Goal: Transaction & Acquisition: Purchase product/service

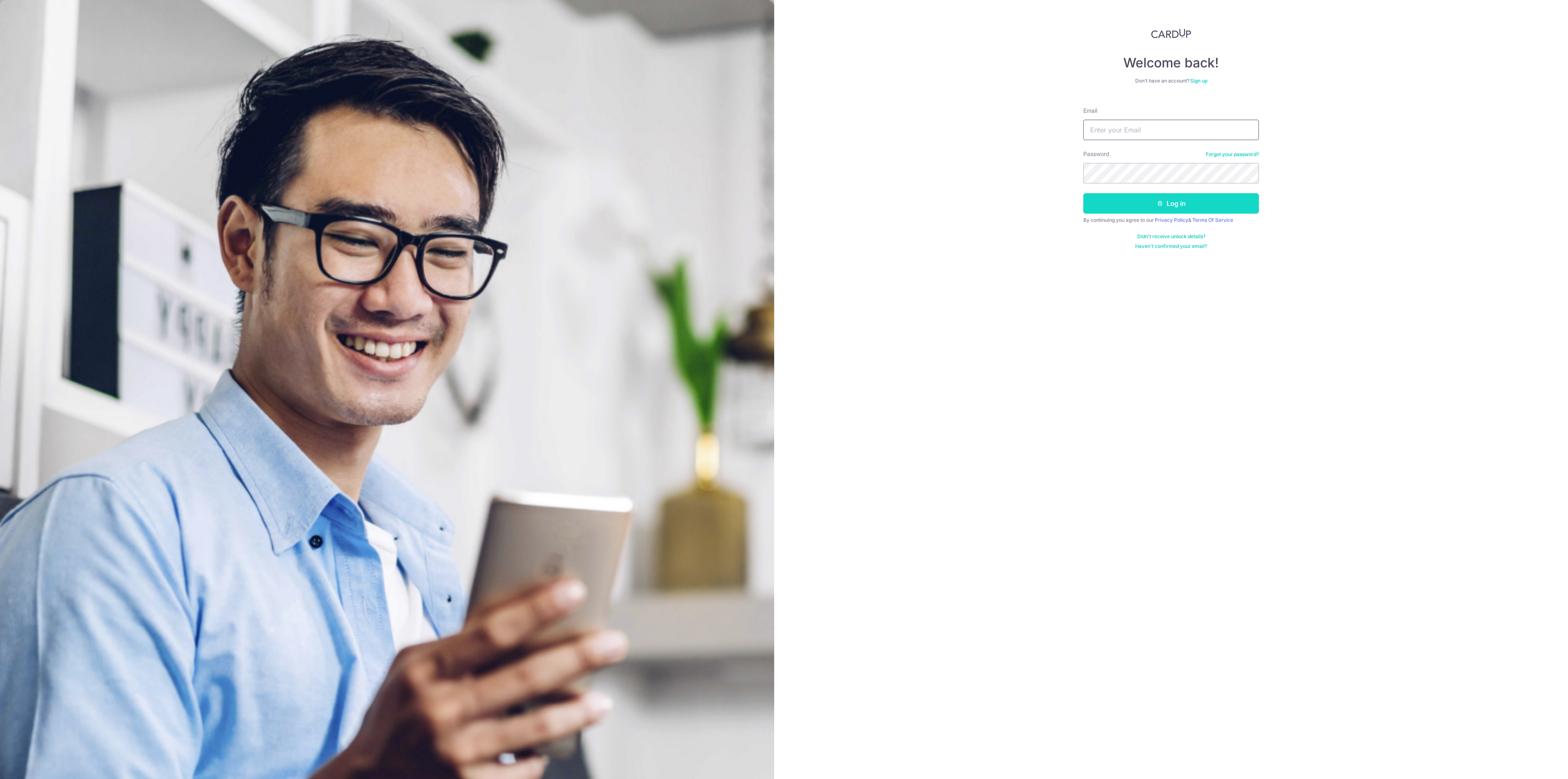
type input "chuaweiteck@hotmail.com"
click at [1132, 206] on button "Log in" at bounding box center [1171, 203] width 175 height 21
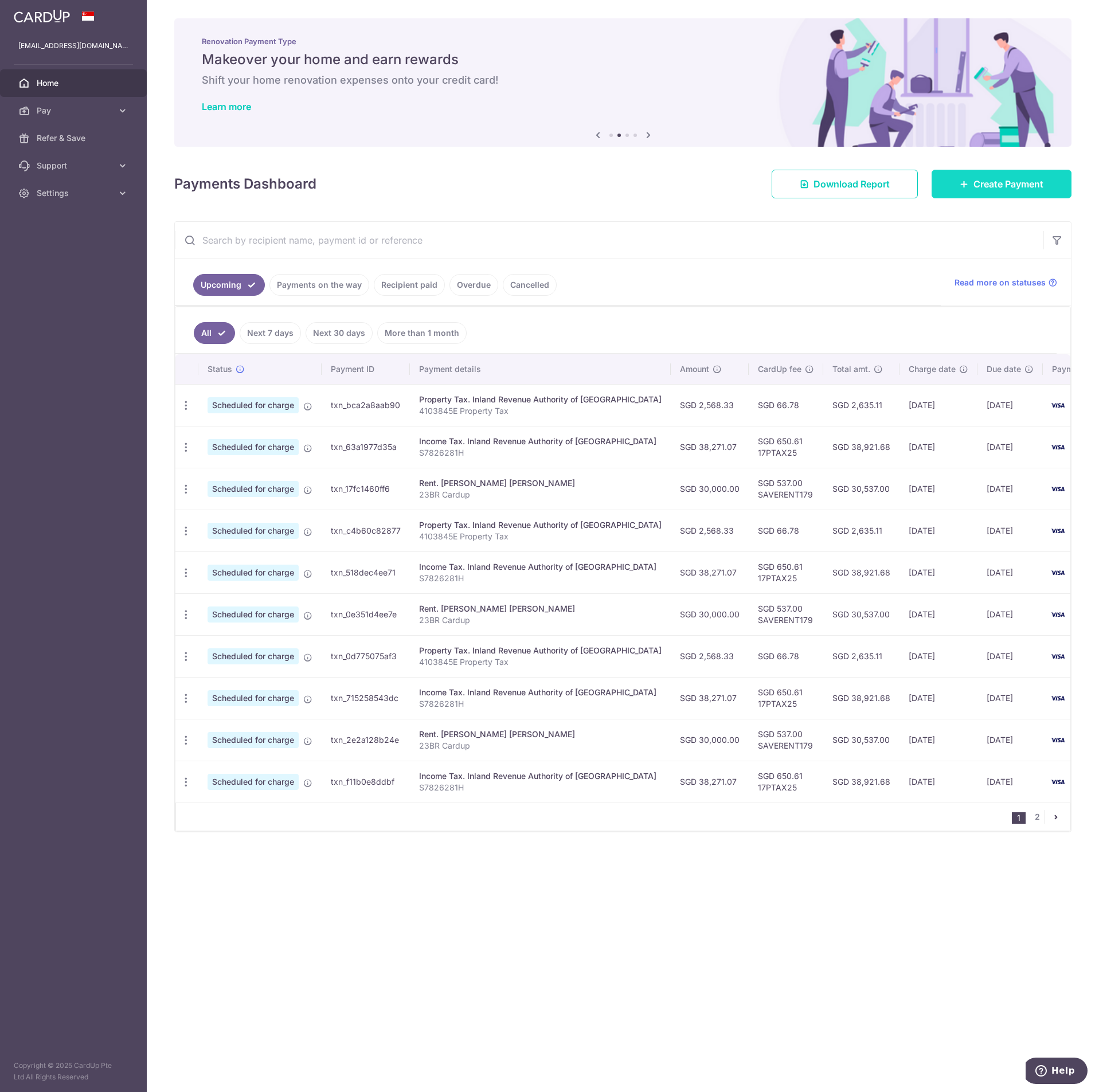
click at [1051, 191] on link "Create Payment" at bounding box center [1002, 185] width 140 height 29
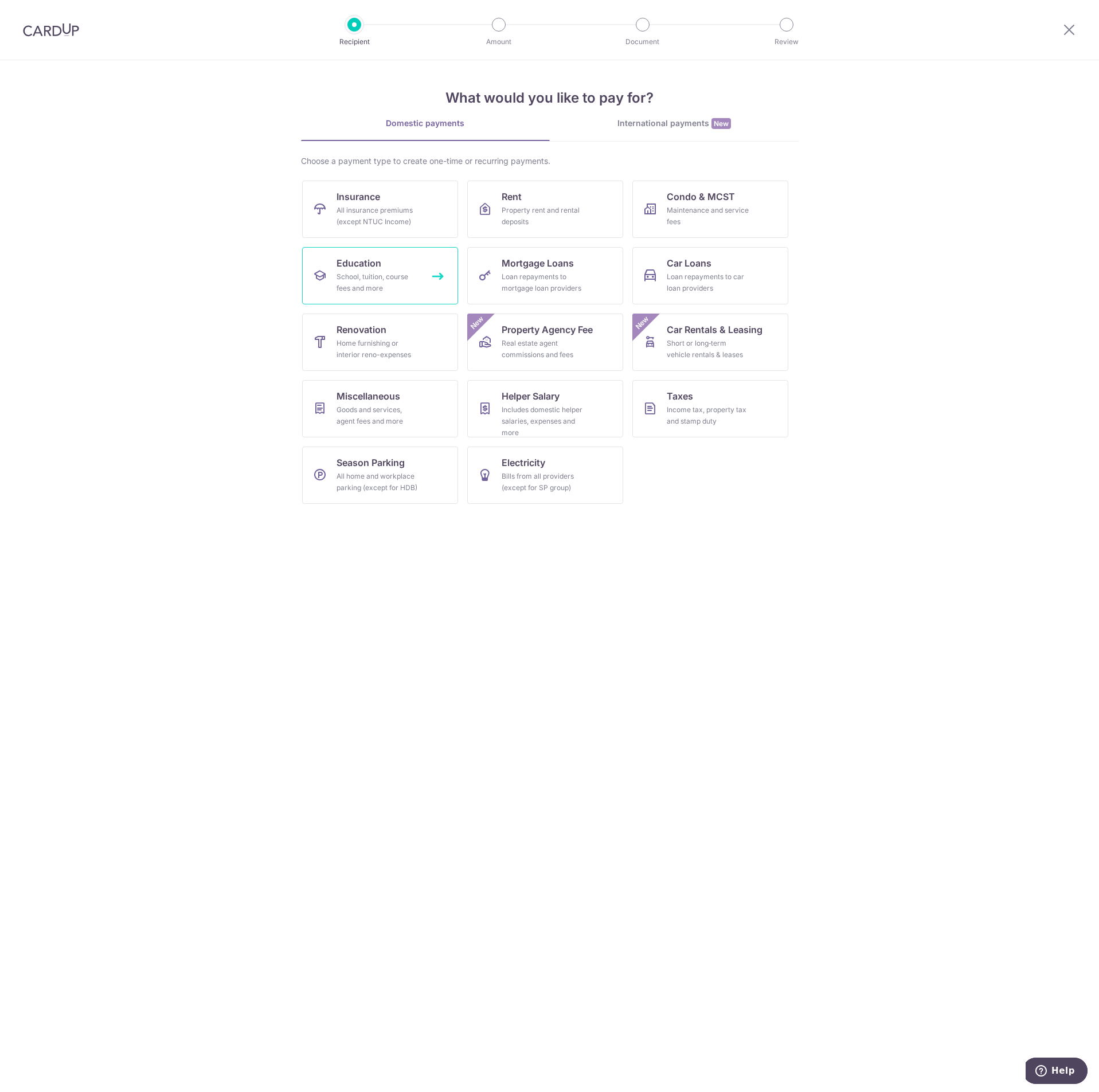
click at [352, 273] on div "School, tuition, course fees and more" at bounding box center [378, 282] width 83 height 23
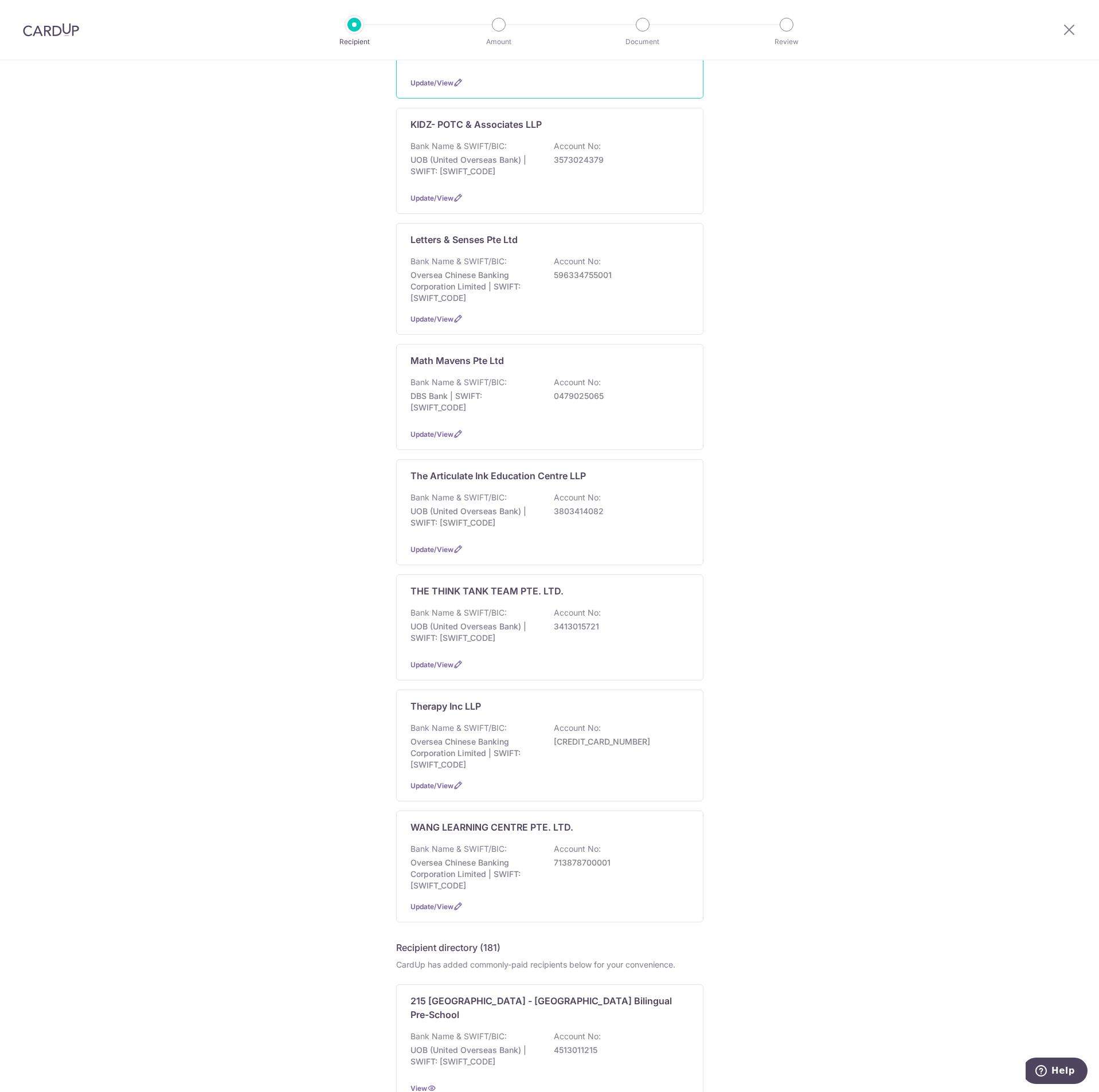
scroll to position [430, 0]
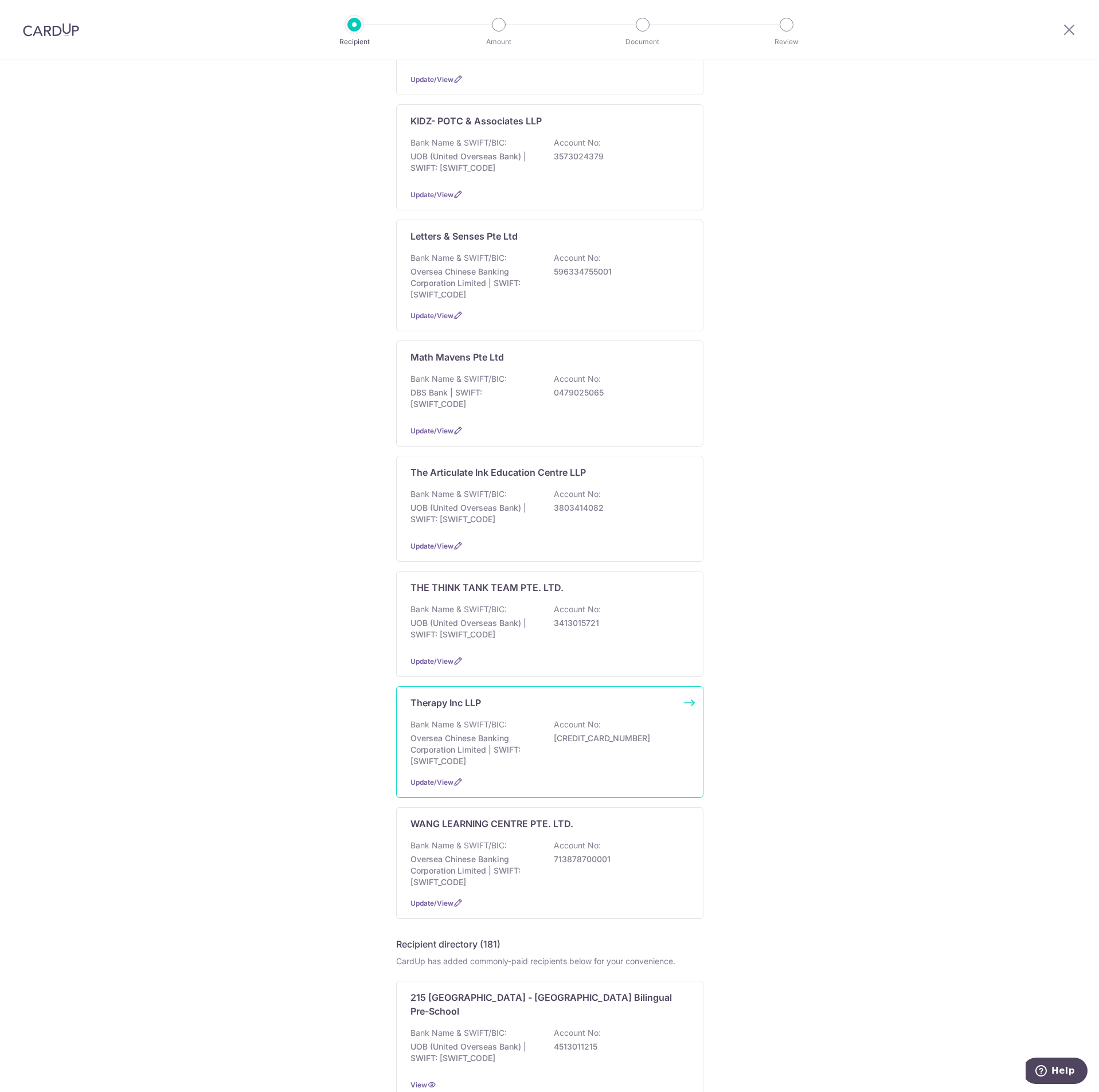
click at [504, 722] on div "Bank Name & SWIFT/BIC: Oversea Chinese Banking Corporation Limited | SWIFT: OCB…" at bounding box center [550, 743] width 279 height 48
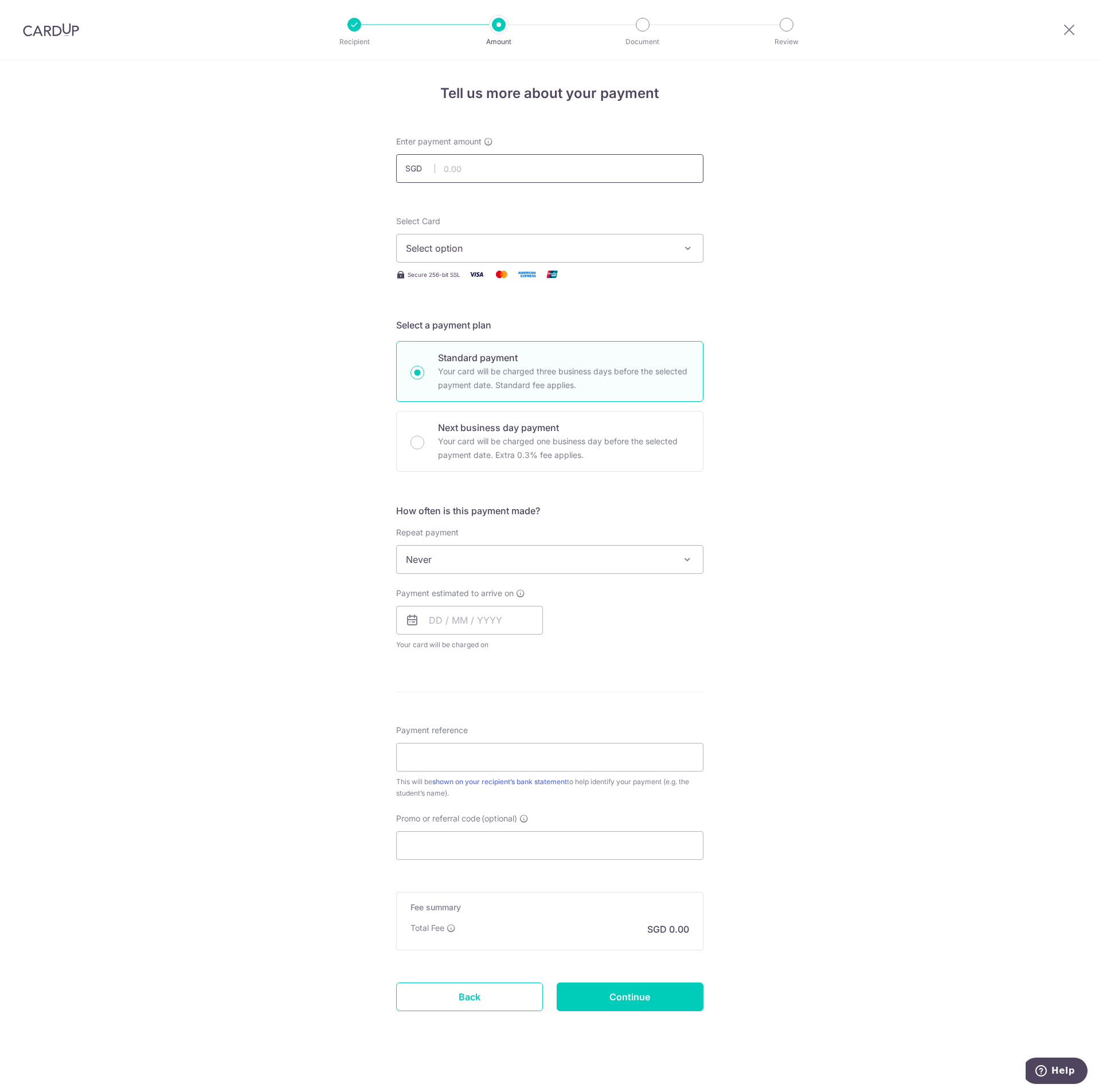
click at [464, 168] on input "text" at bounding box center [550, 168] width 308 height 29
type input "300.00"
click at [521, 250] on span "Select option" at bounding box center [539, 248] width 267 height 14
click at [521, 355] on span "**** 2942" at bounding box center [550, 358] width 288 height 14
click at [461, 626] on input "text" at bounding box center [470, 620] width 147 height 29
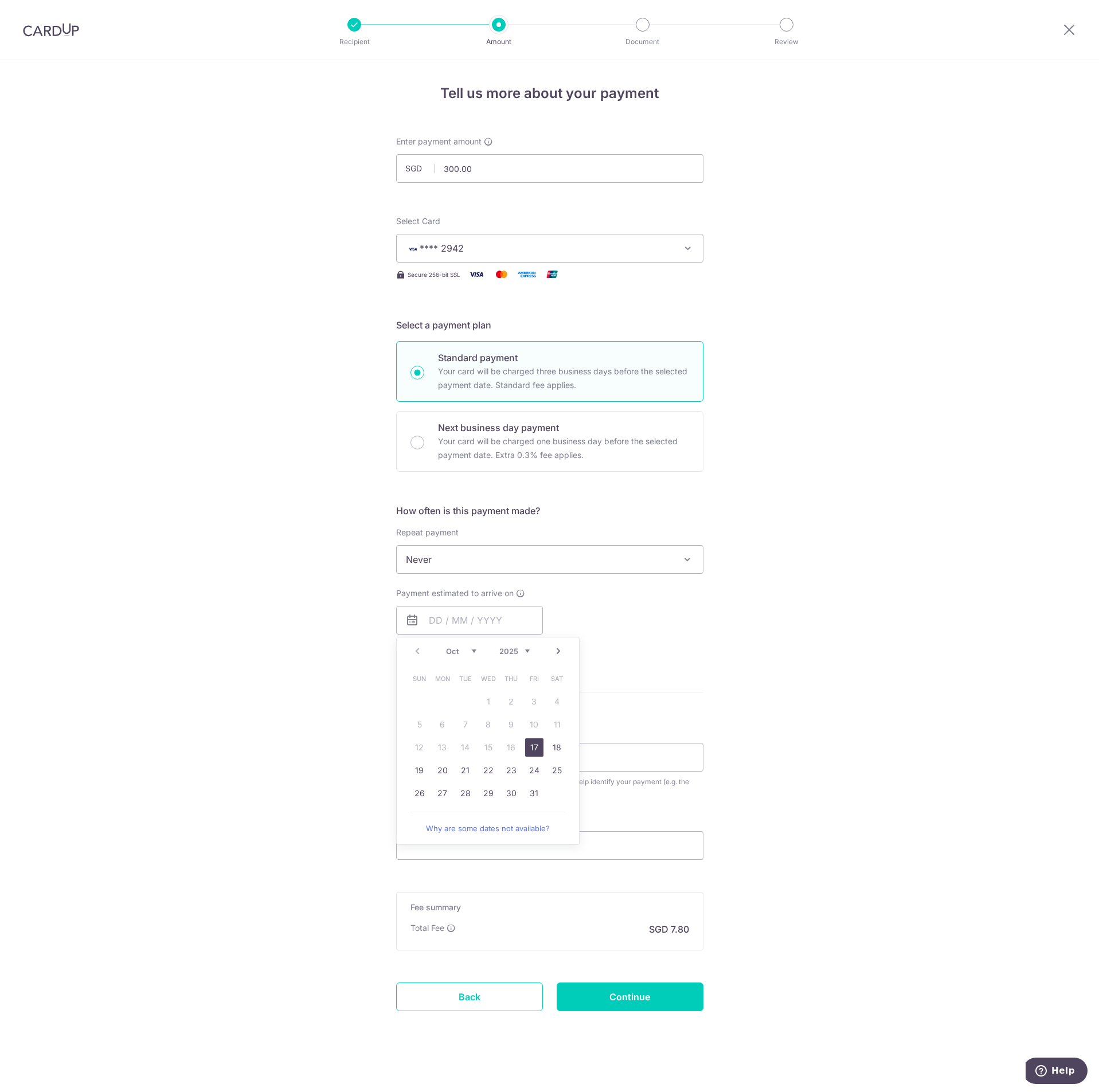
click at [397, 709] on div "Prev Next Oct Nov Dec 2025 2026 2027 2028 2029 2030 2031 2032 2033 2034 2035 Su…" at bounding box center [488, 741] width 184 height 208
click at [532, 748] on link "17" at bounding box center [533, 747] width 18 height 18
type input "17/10/2025"
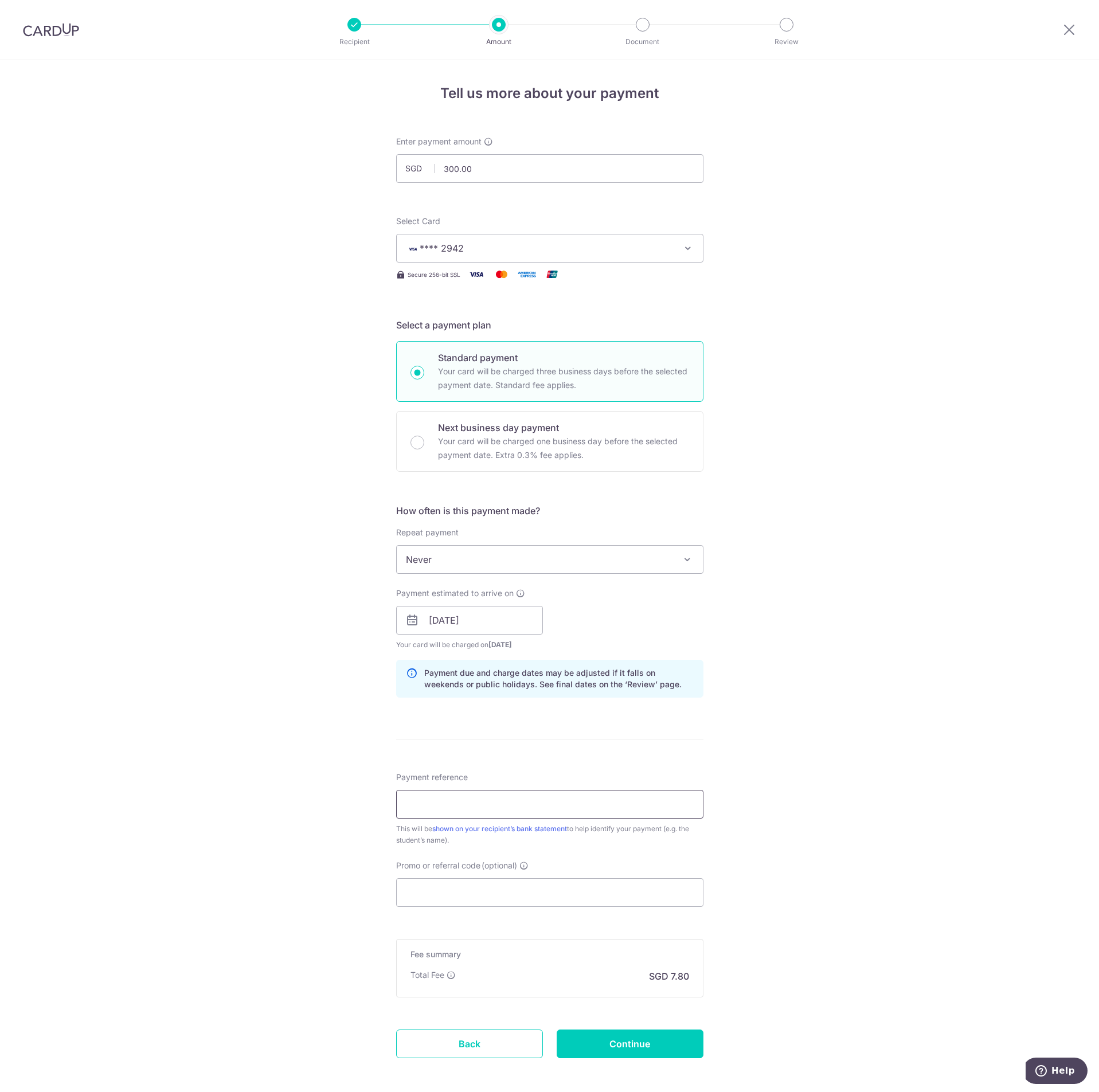
click at [445, 791] on input "Payment reference" at bounding box center [550, 804] width 308 height 29
type input "37310"
click at [482, 905] on input "Promo or referral code (optional)" at bounding box center [550, 893] width 308 height 29
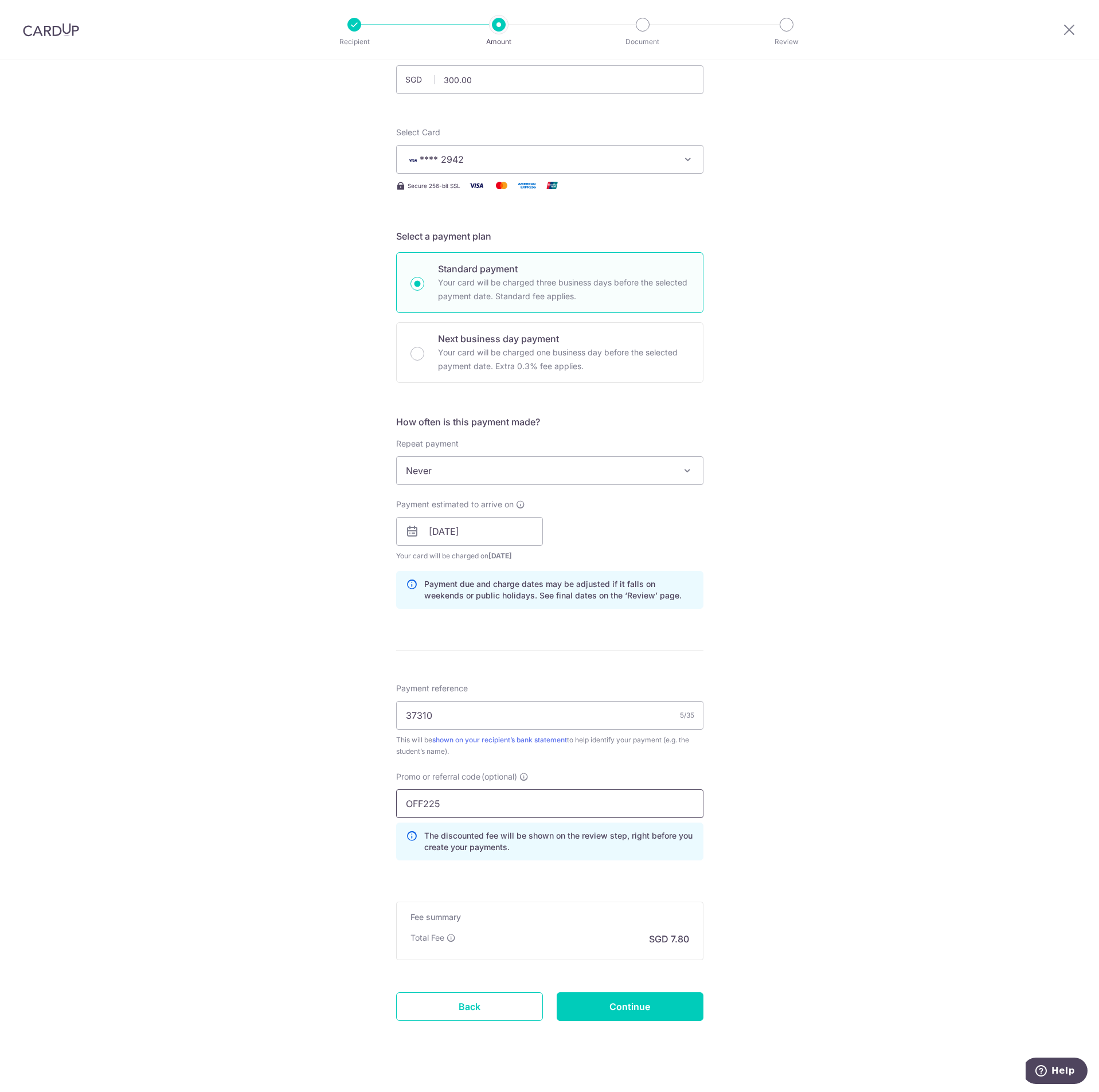
scroll to position [103, 0]
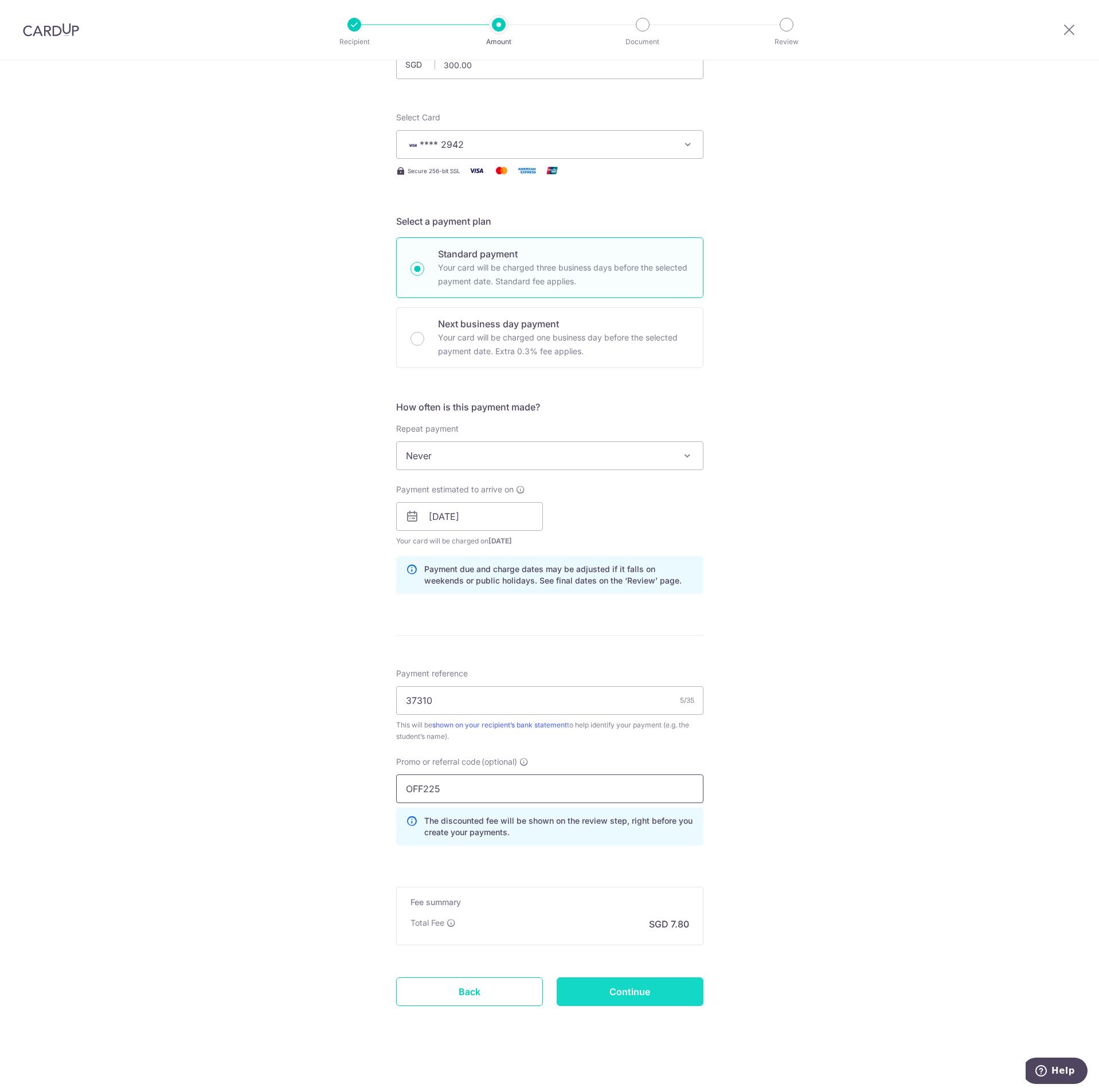
type input "OFF225"
click at [597, 980] on input "Continue" at bounding box center [630, 992] width 147 height 29
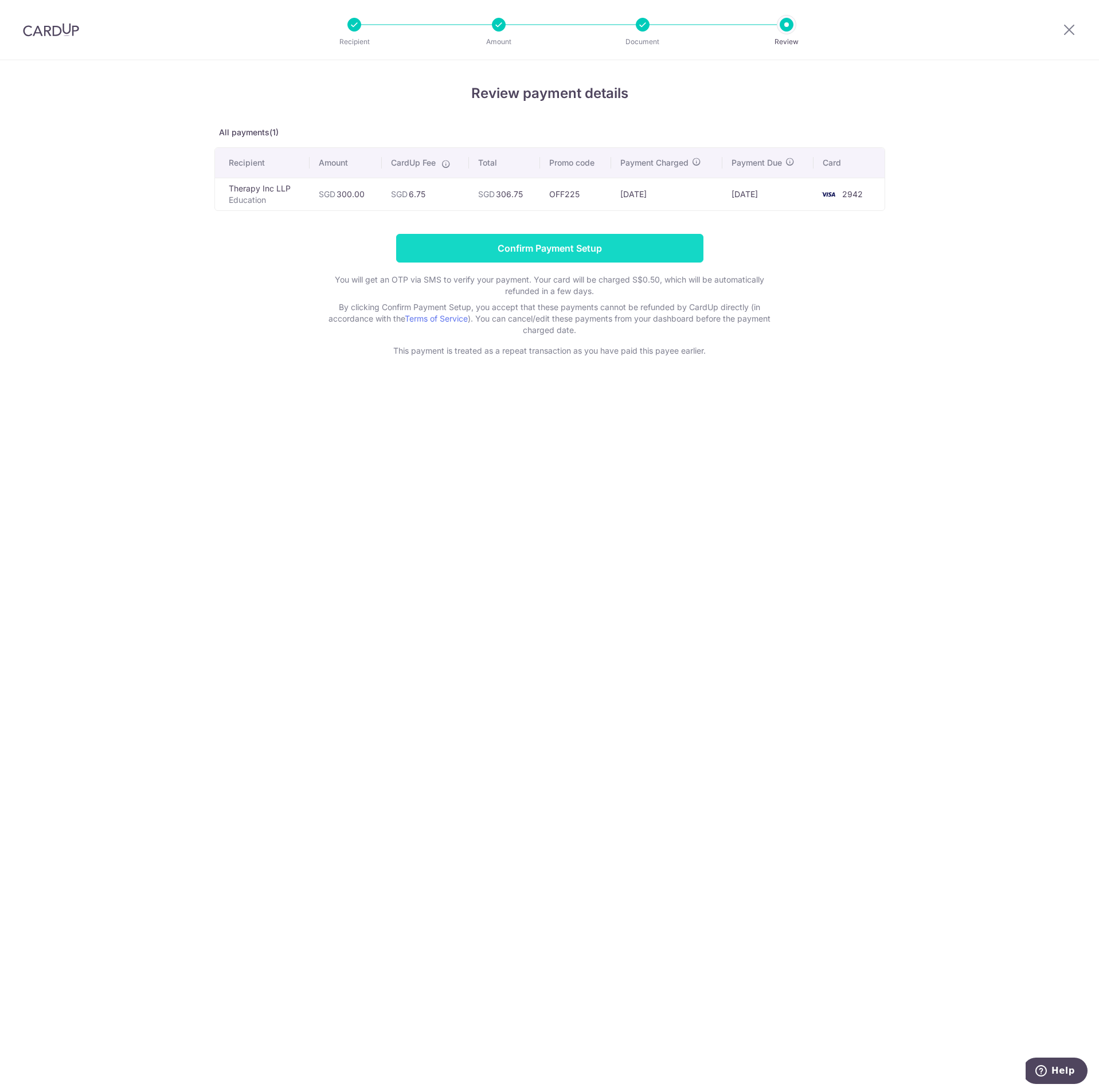
click at [605, 236] on input "Confirm Payment Setup" at bounding box center [550, 249] width 308 height 29
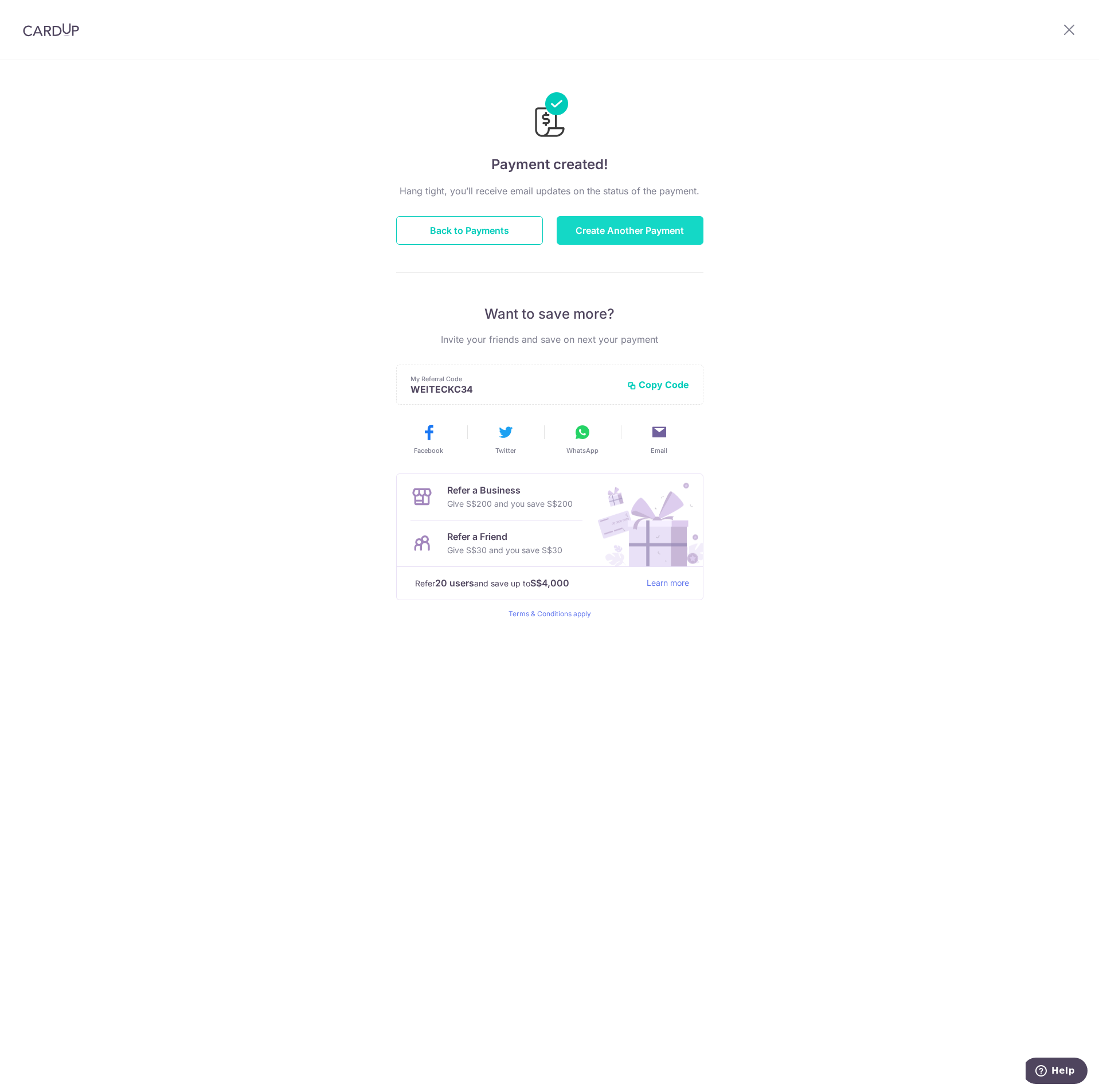
click at [661, 241] on button "Create Another Payment" at bounding box center [630, 231] width 147 height 29
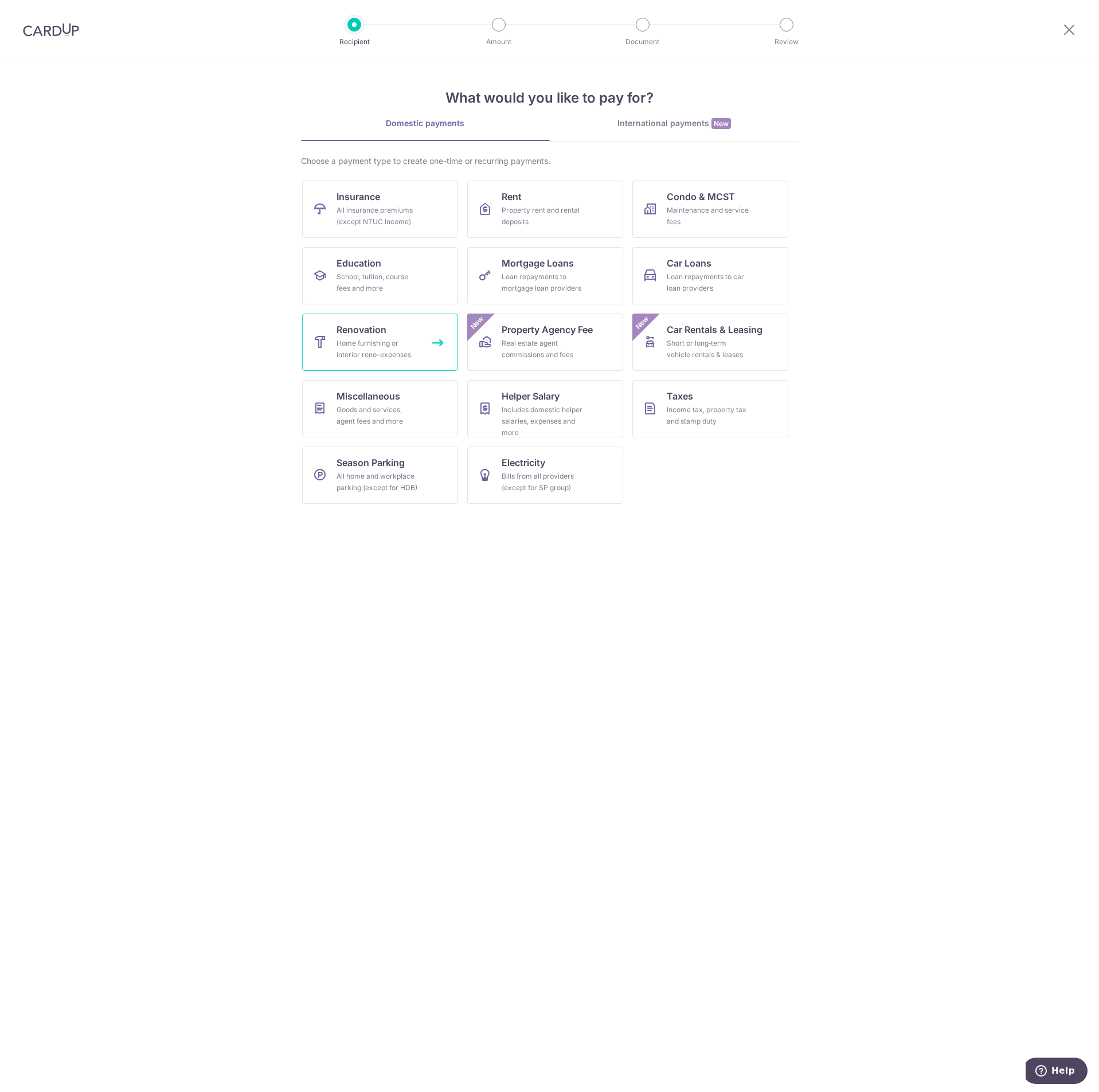
click at [391, 329] on link "Renovation Home furnishing or interior reno-expenses" at bounding box center [380, 342] width 156 height 57
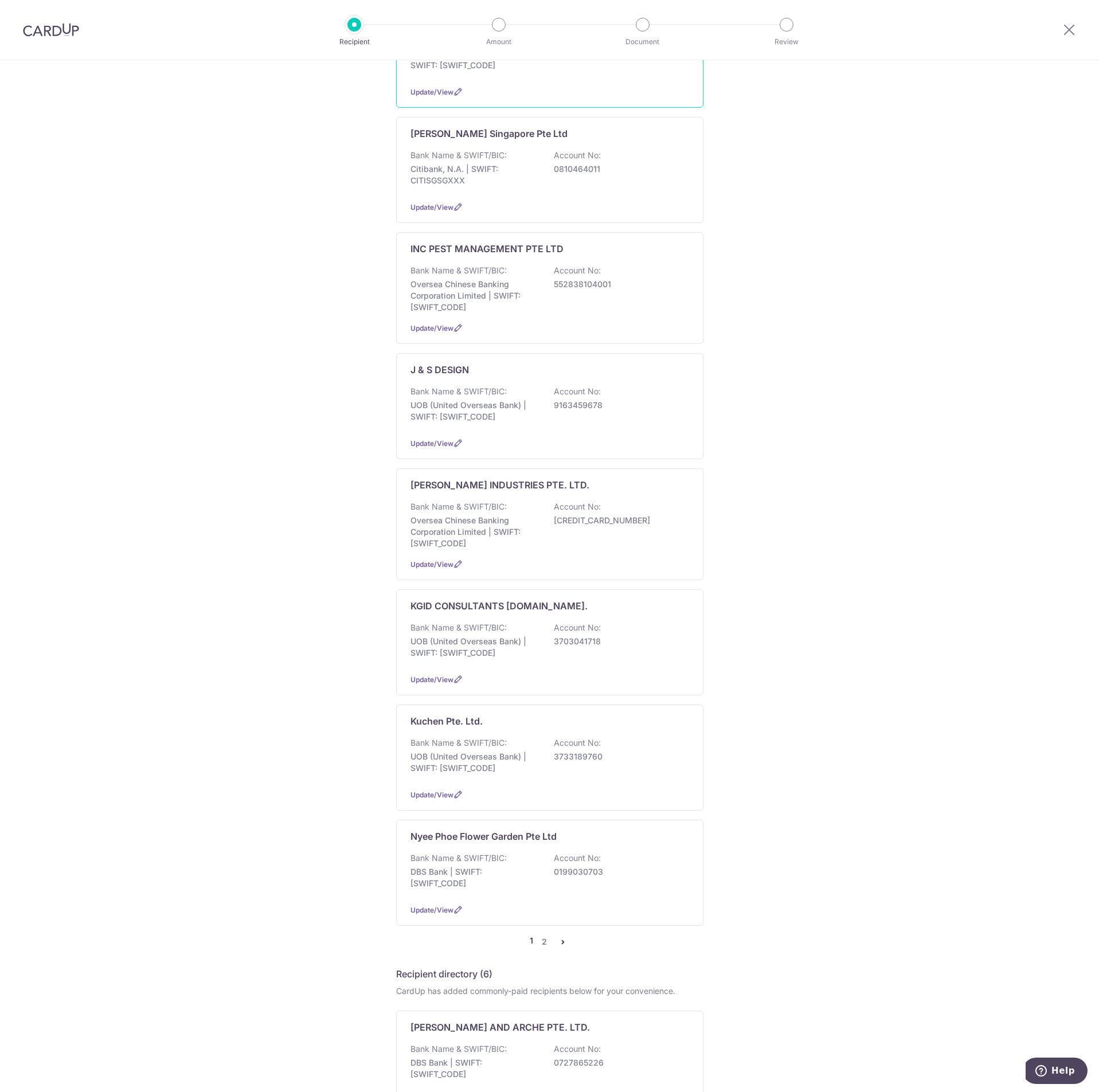
scroll to position [602, 0]
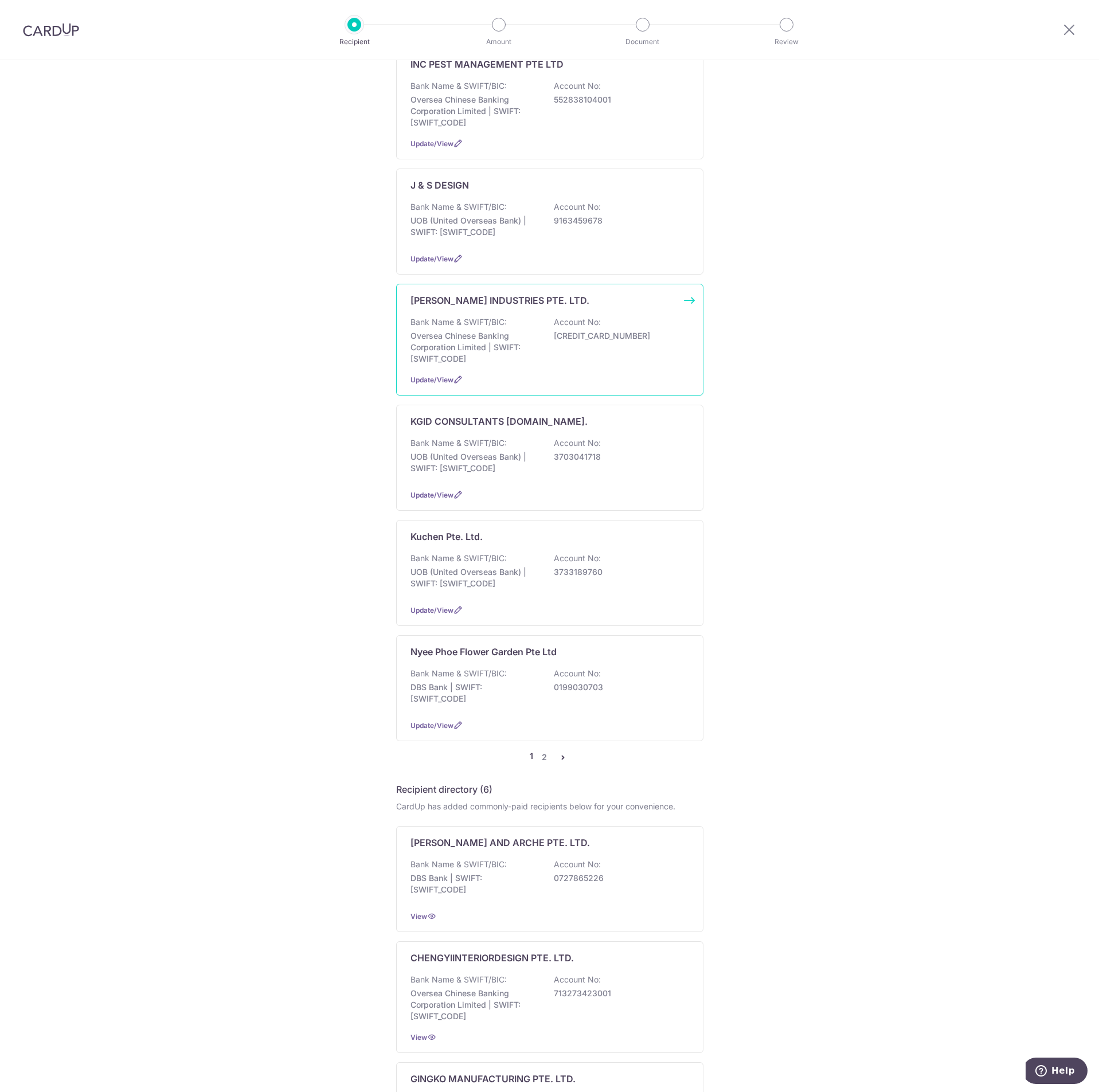
click at [497, 314] on div "[PERSON_NAME] INDUSTRIES PTE. LTD. Bank Name & SWIFT/BIC: Oversea Chinese Banki…" at bounding box center [550, 339] width 308 height 112
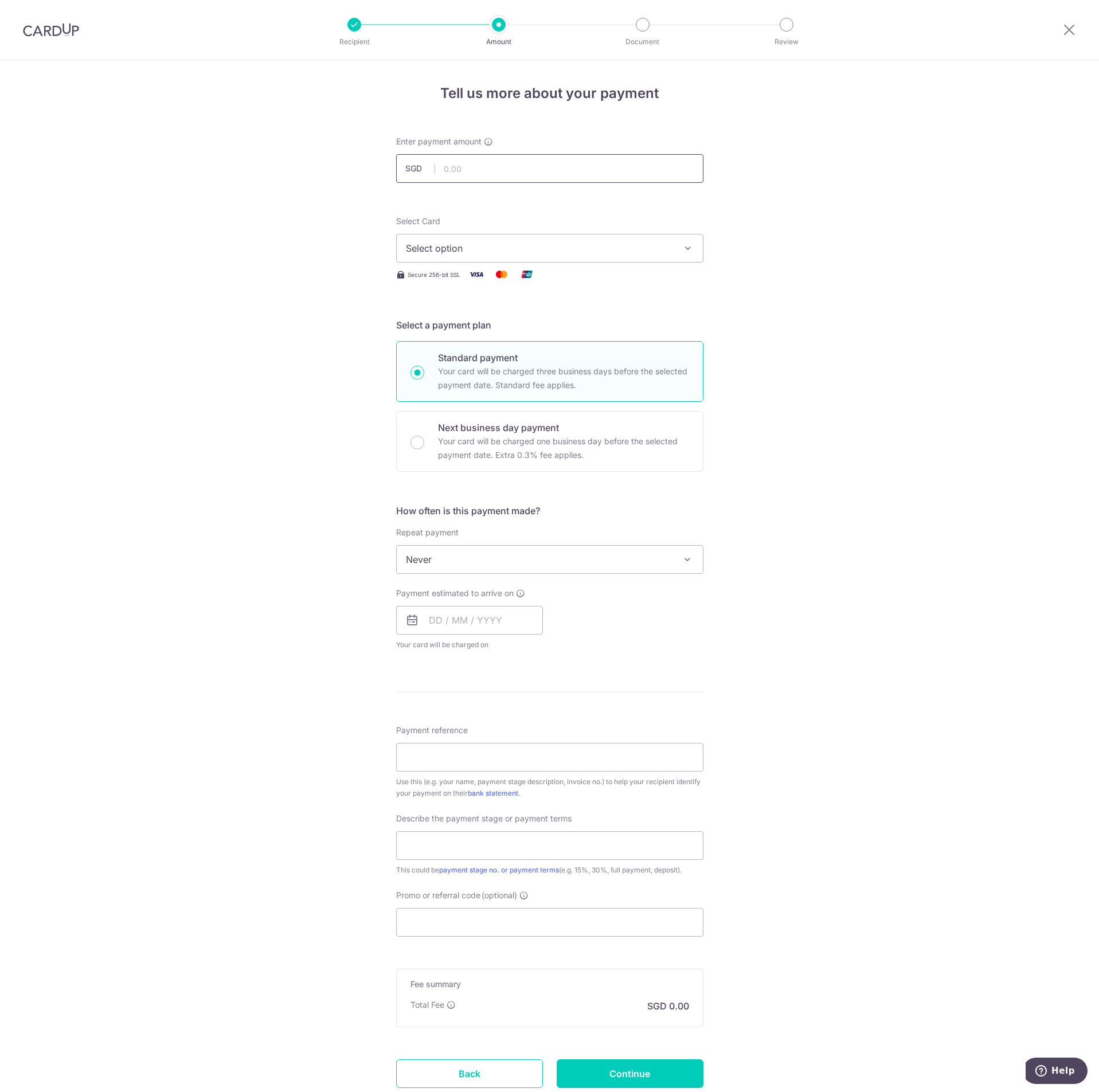
click at [498, 165] on input "text" at bounding box center [550, 168] width 308 height 29
type input "218.00"
drag, startPoint x: 756, startPoint y: 220, endPoint x: 743, endPoint y: 226, distance: 14.3
click at [757, 220] on div "Tell us more about your payment Enter payment amount SGD 218.00 218.00 Select C…" at bounding box center [550, 616] width 1099 height 1113
click at [647, 254] on span "Select option" at bounding box center [539, 248] width 267 height 14
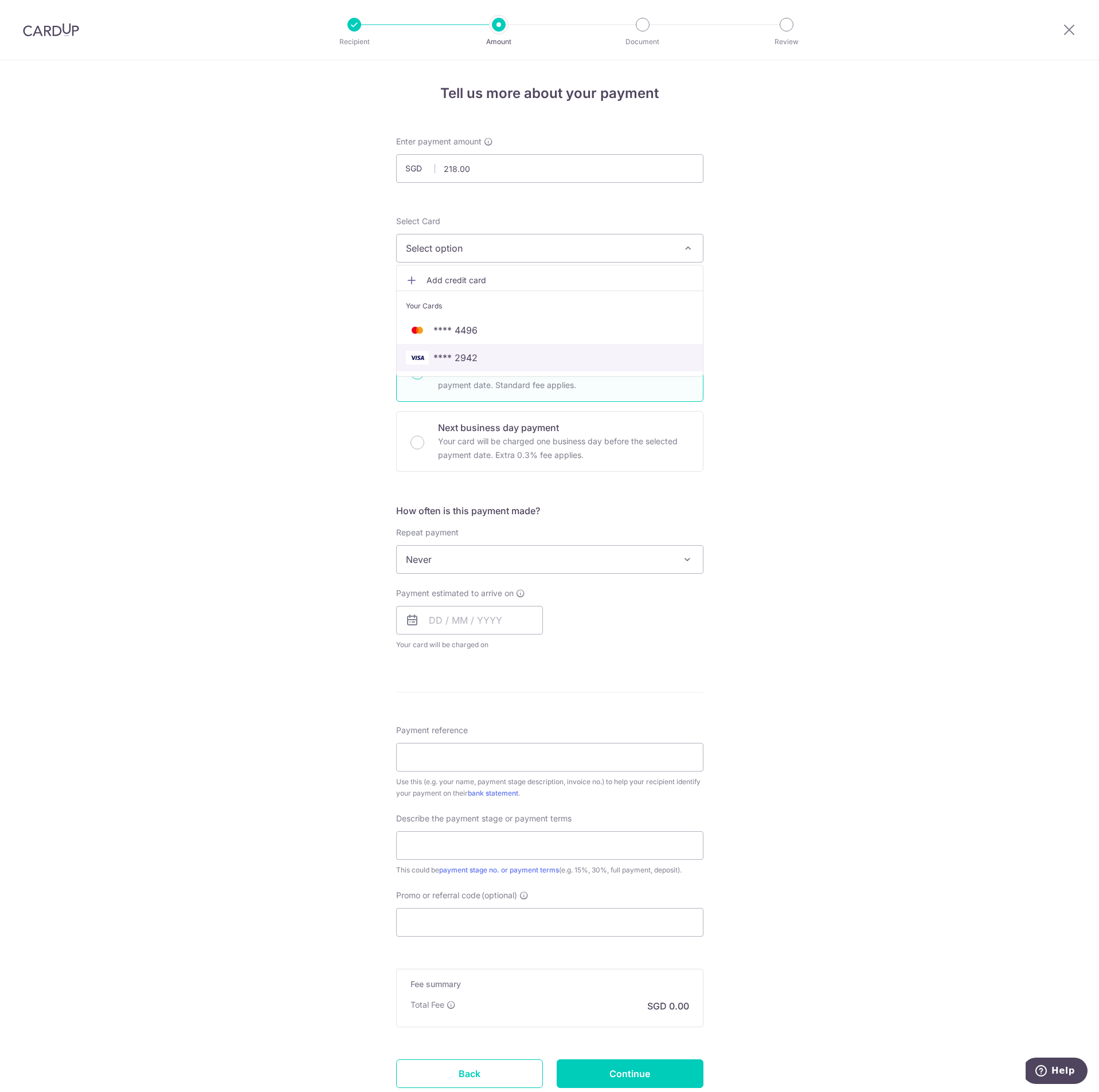
click at [561, 351] on span "**** 2942" at bounding box center [550, 358] width 288 height 14
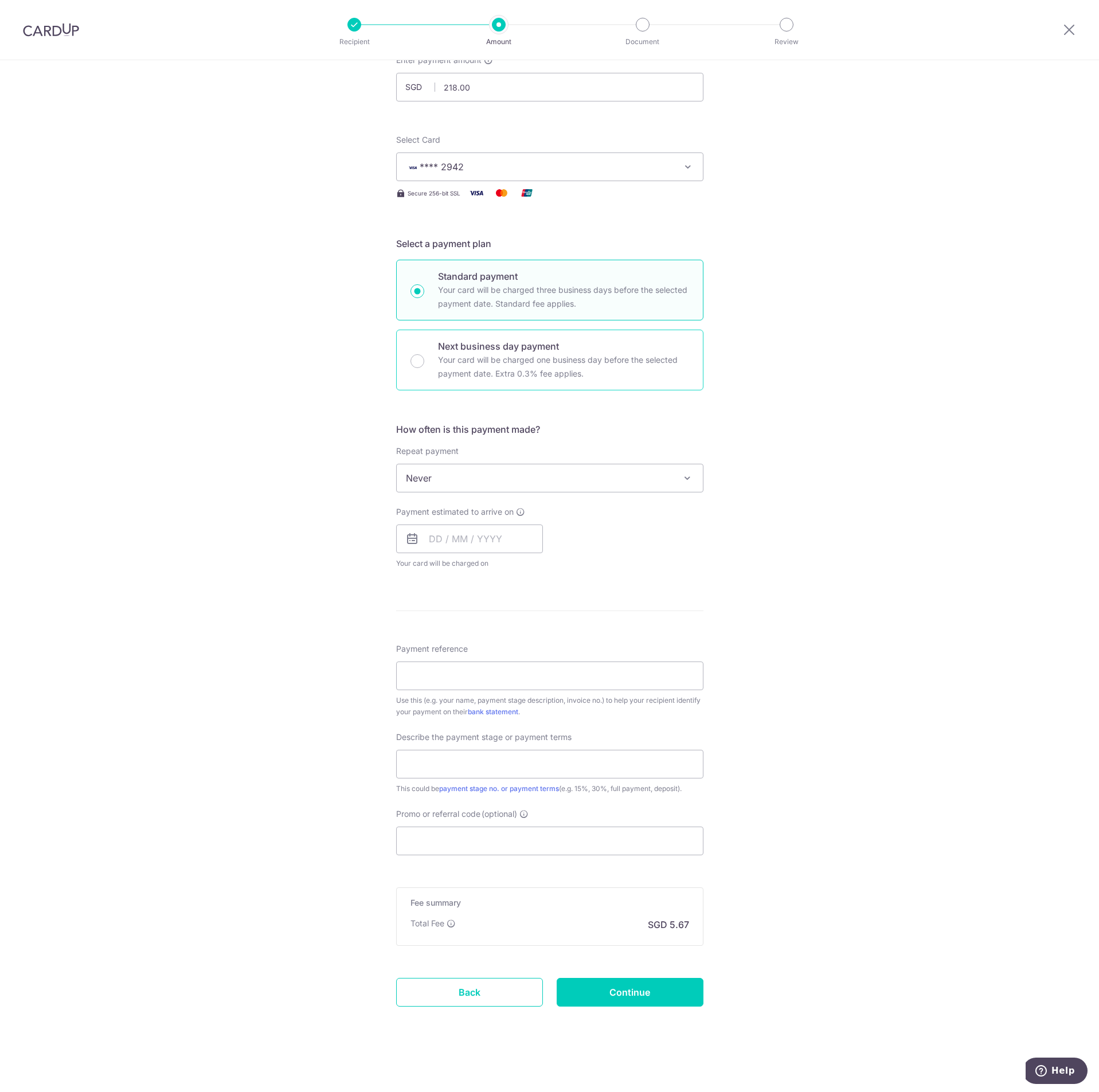
scroll to position [82, 0]
click at [442, 553] on div "Payment estimated to arrive on Your card will be charged on for the first payme…" at bounding box center [470, 537] width 147 height 63
click at [444, 544] on input "text" at bounding box center [470, 538] width 147 height 29
click at [526, 663] on link "17" at bounding box center [533, 665] width 18 height 18
type input "17/10/2025"
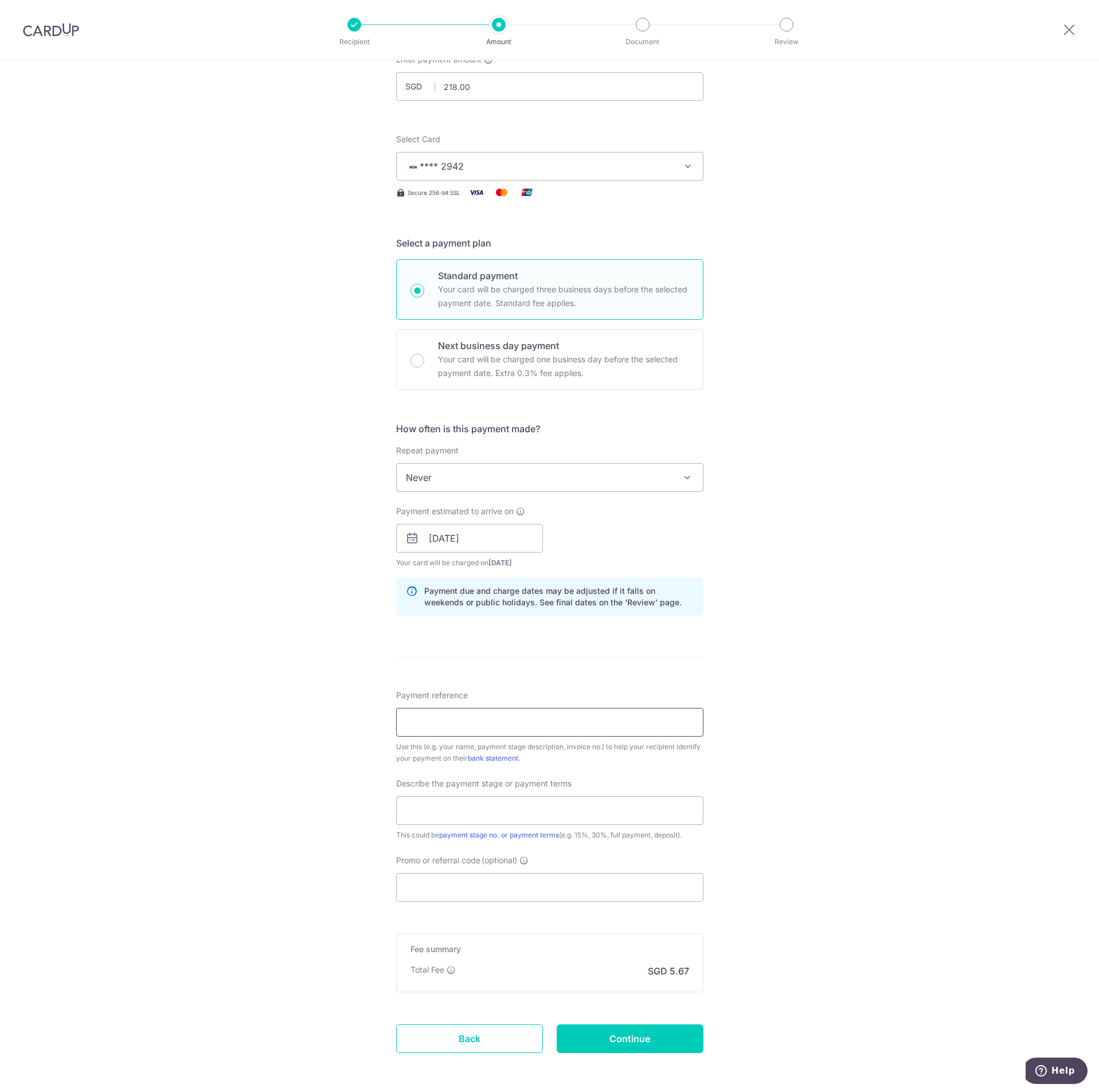
click at [456, 716] on input "Payment reference" at bounding box center [550, 722] width 308 height 29
type input "2510-0170"
click at [506, 807] on input "text" at bounding box center [550, 811] width 308 height 29
type input "Full Payment"
click at [529, 884] on input "Promo or referral code (optional)" at bounding box center [550, 888] width 308 height 29
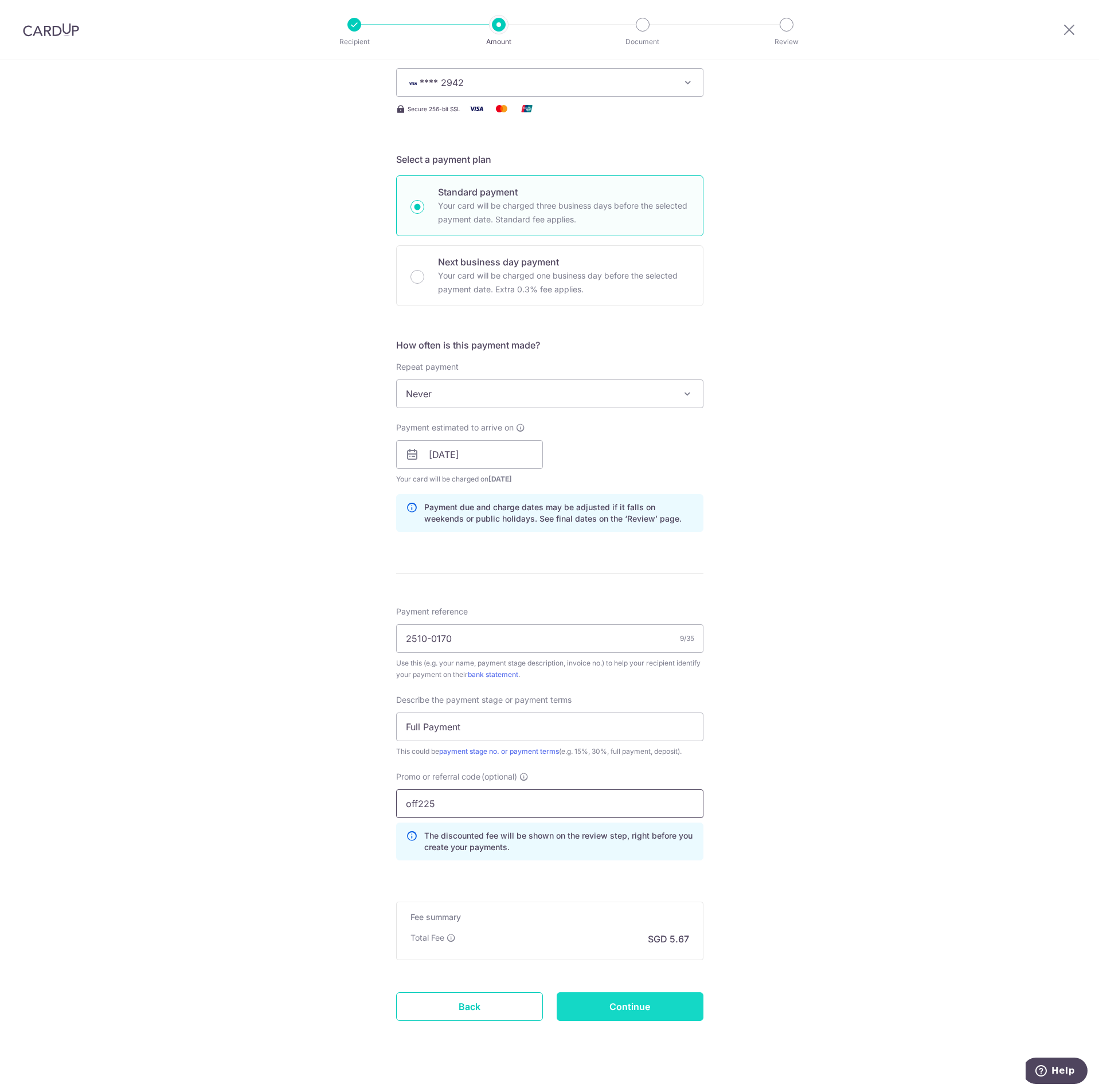
scroll to position [168, 0]
type input "off225"
click at [675, 998] on input "Continue" at bounding box center [630, 1005] width 147 height 29
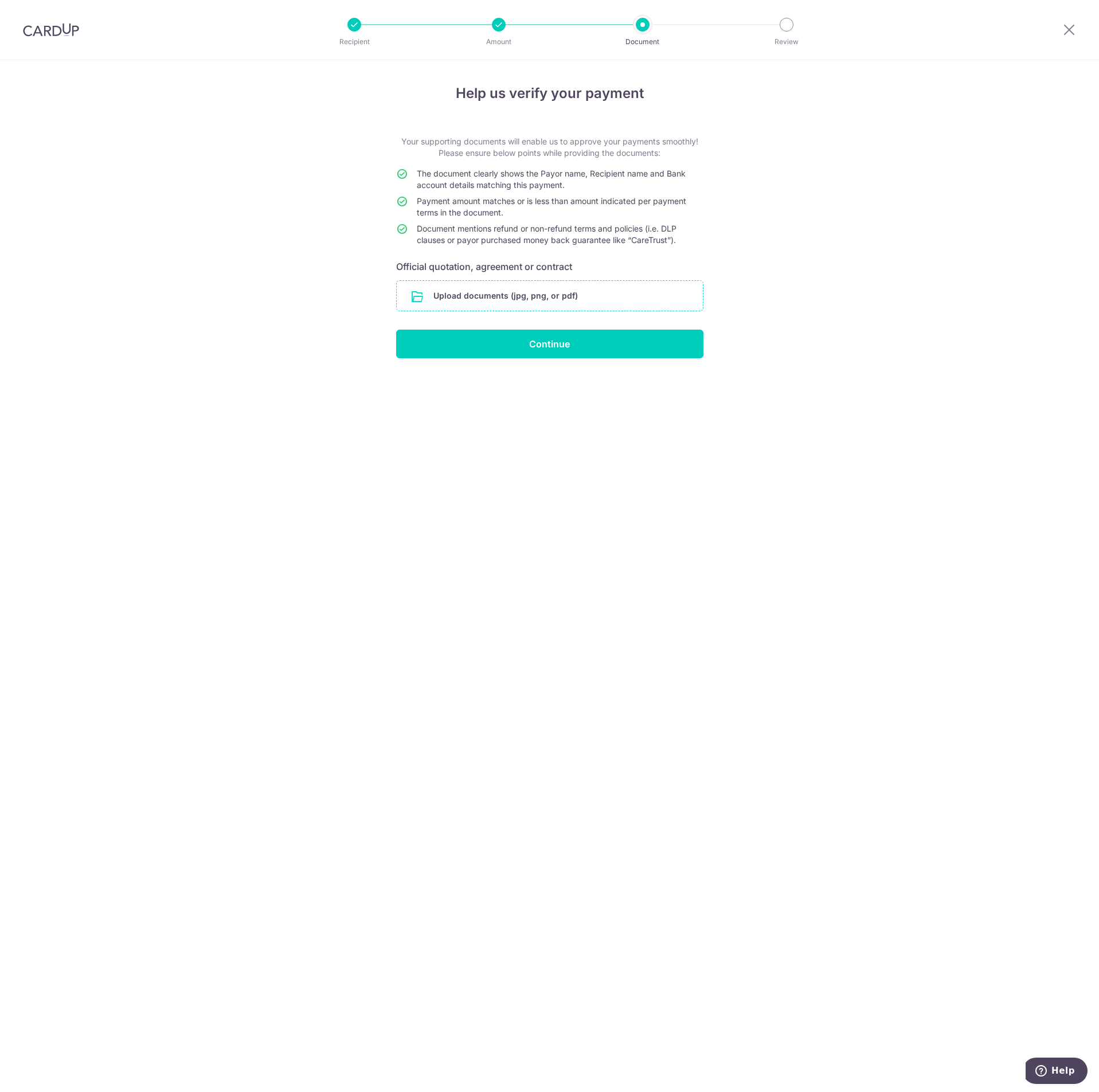
click at [586, 294] on input "file" at bounding box center [550, 296] width 306 height 30
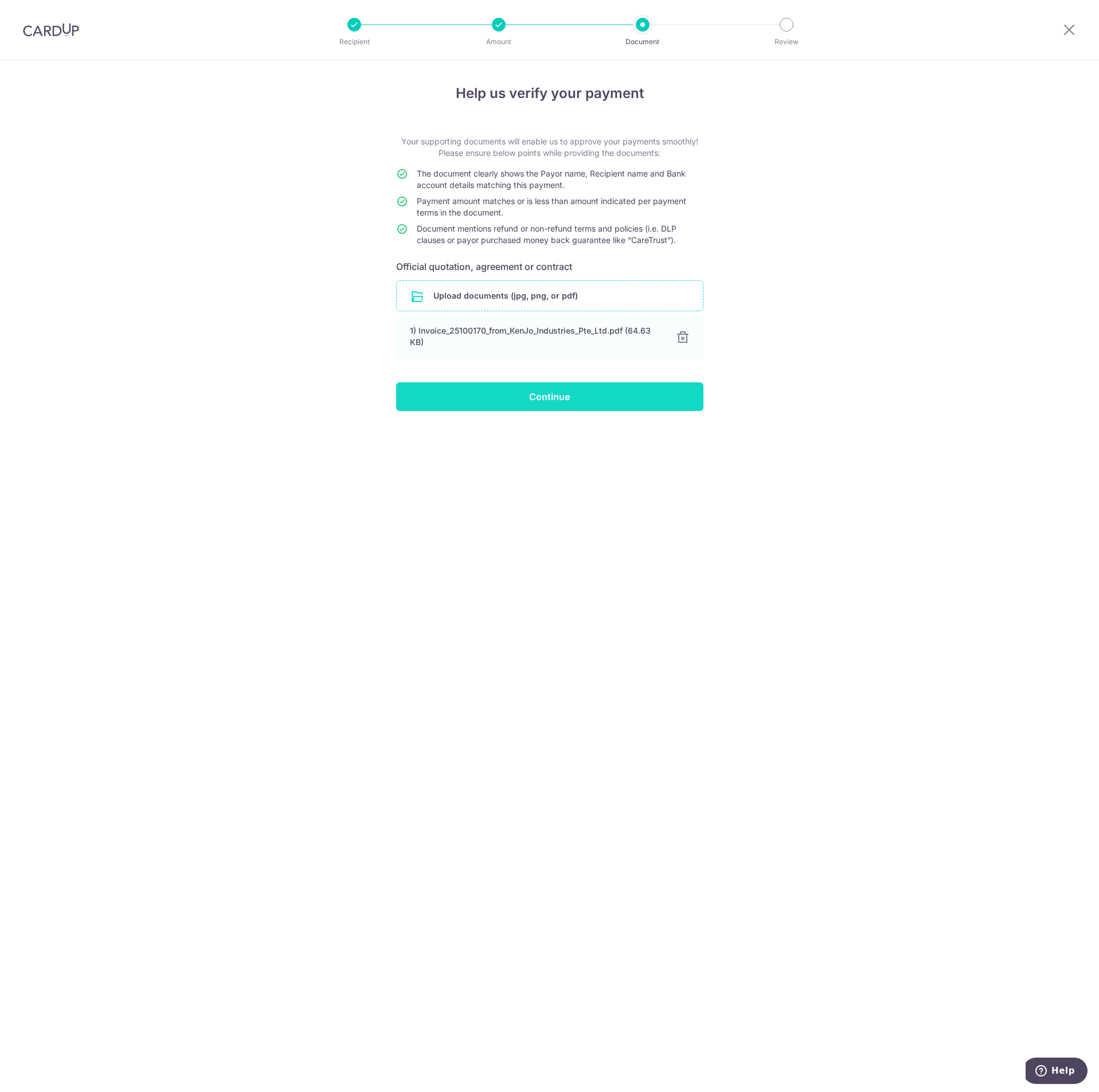
click at [553, 395] on input "Continue" at bounding box center [550, 396] width 308 height 29
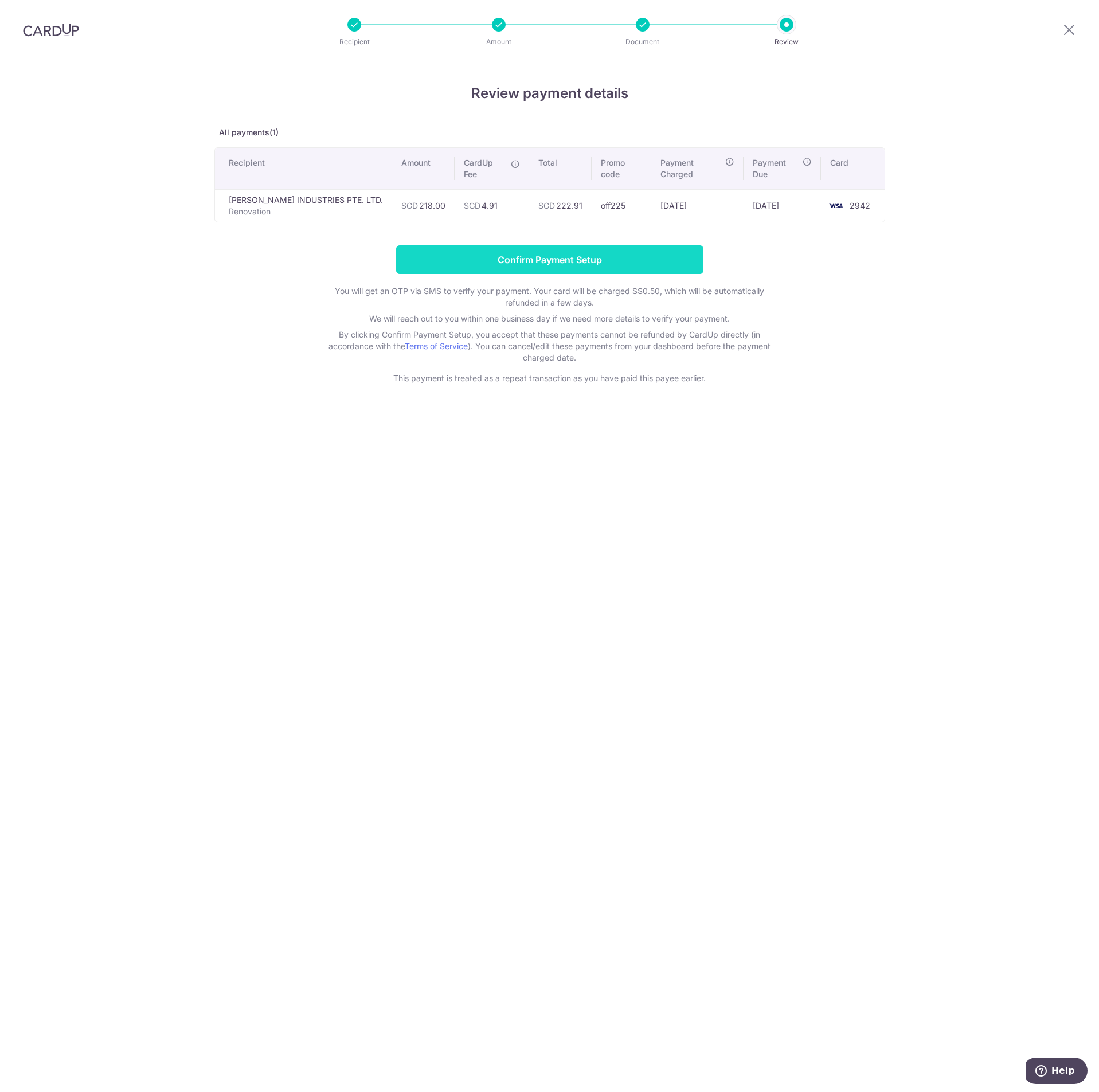
click at [638, 251] on input "Confirm Payment Setup" at bounding box center [550, 260] width 308 height 29
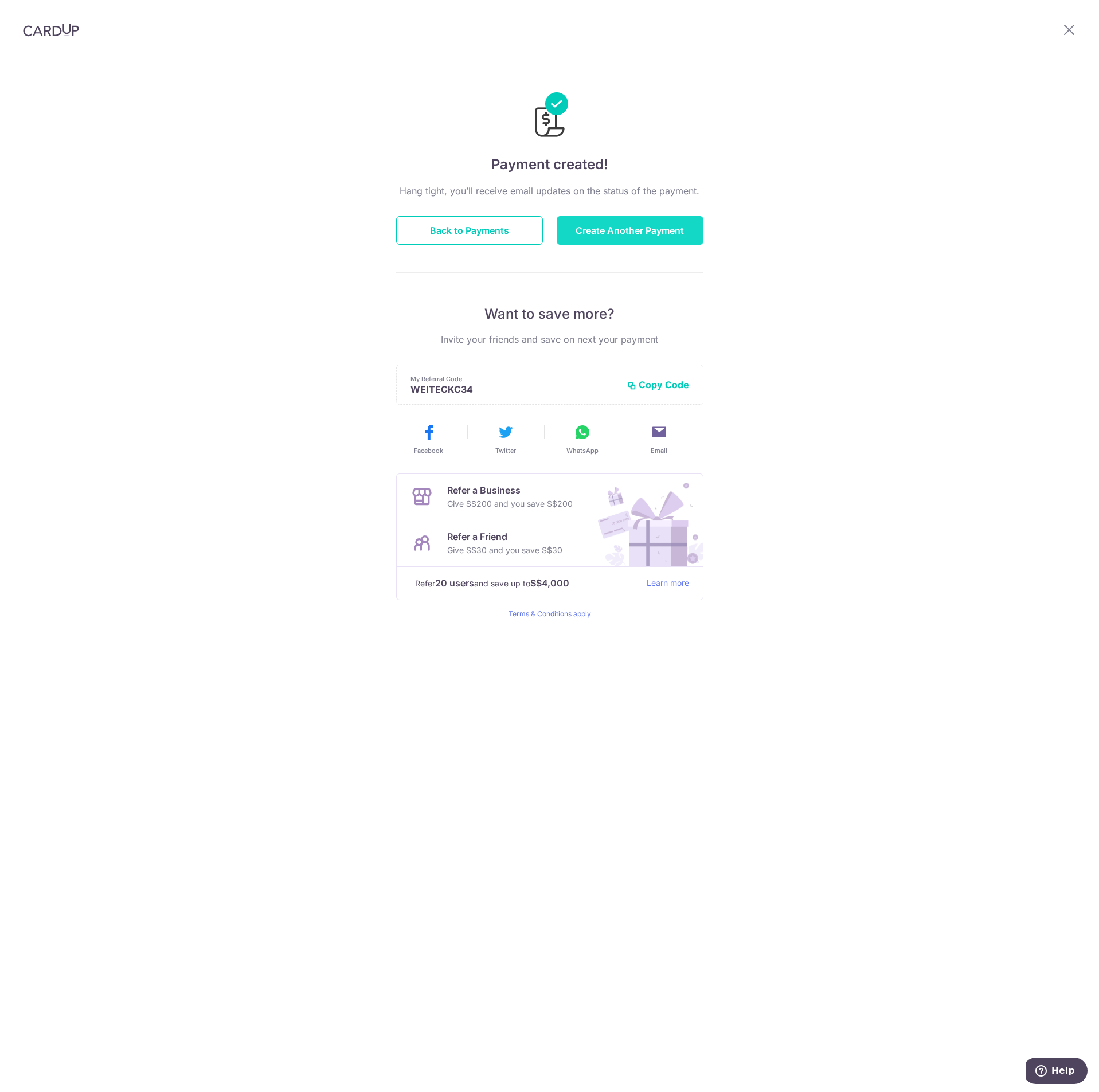
click at [640, 232] on button "Create Another Payment" at bounding box center [630, 231] width 147 height 29
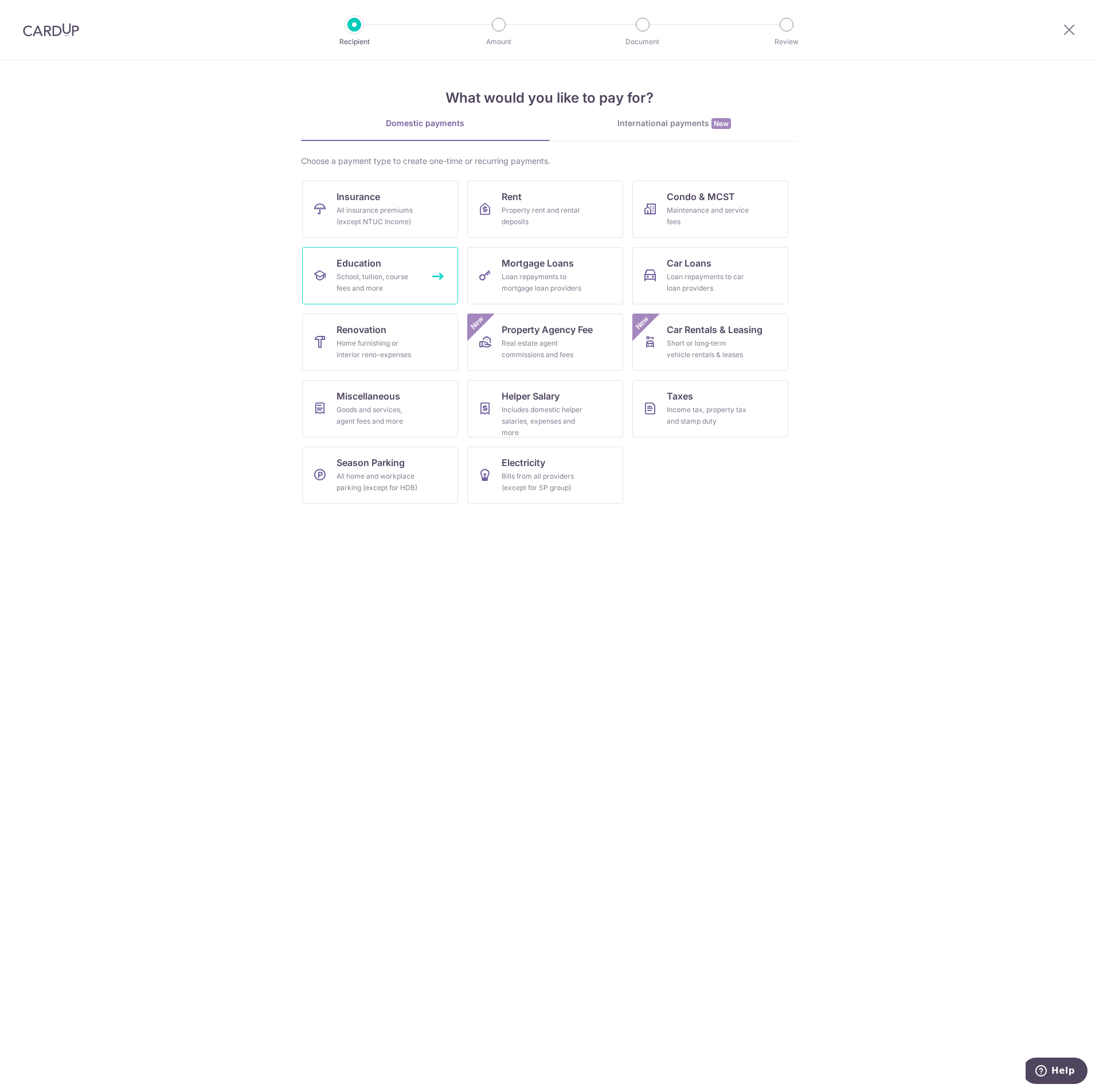
click at [375, 279] on div "School, tuition, course fees and more" at bounding box center [378, 282] width 83 height 23
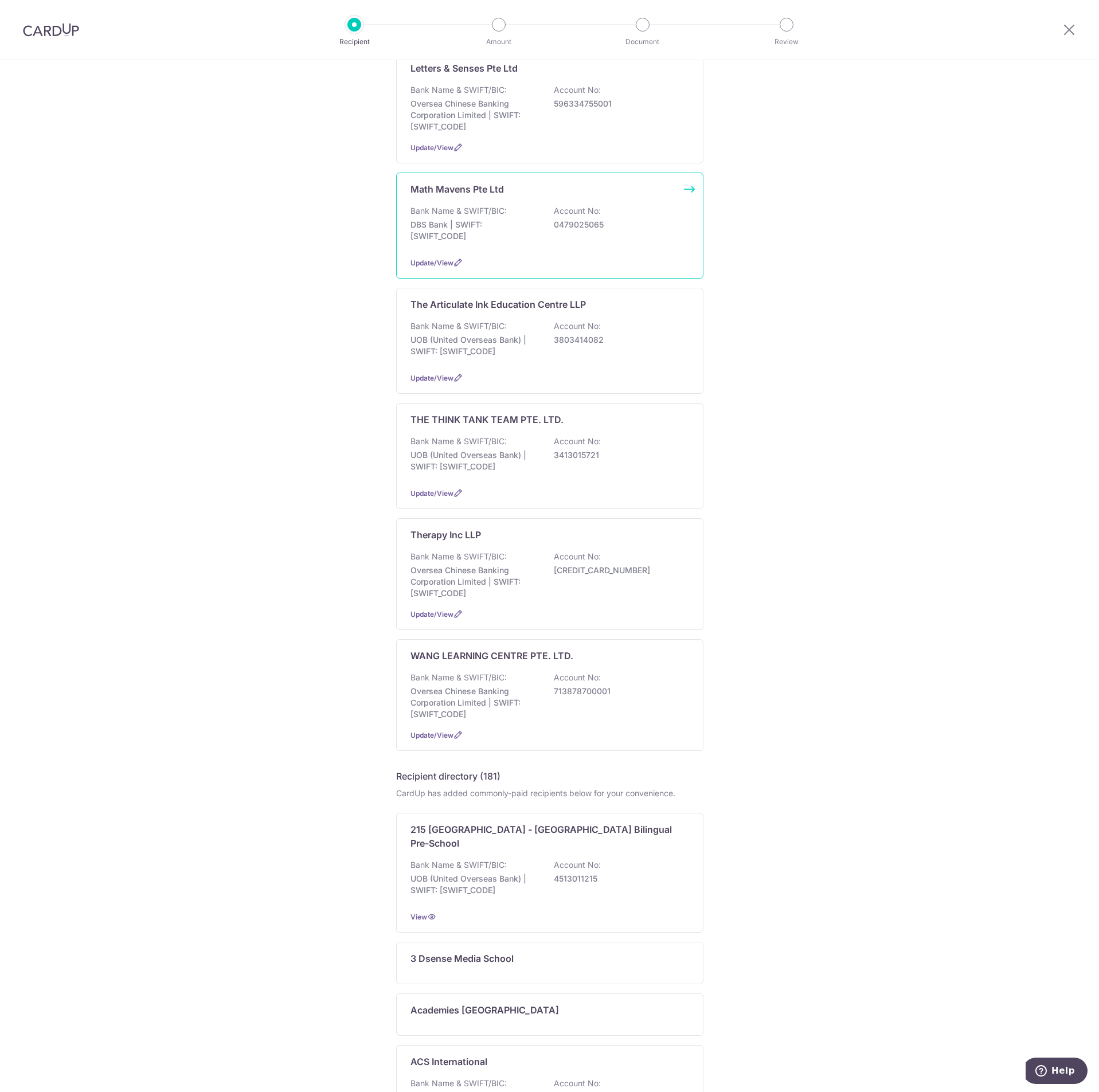
scroll to position [602, 0]
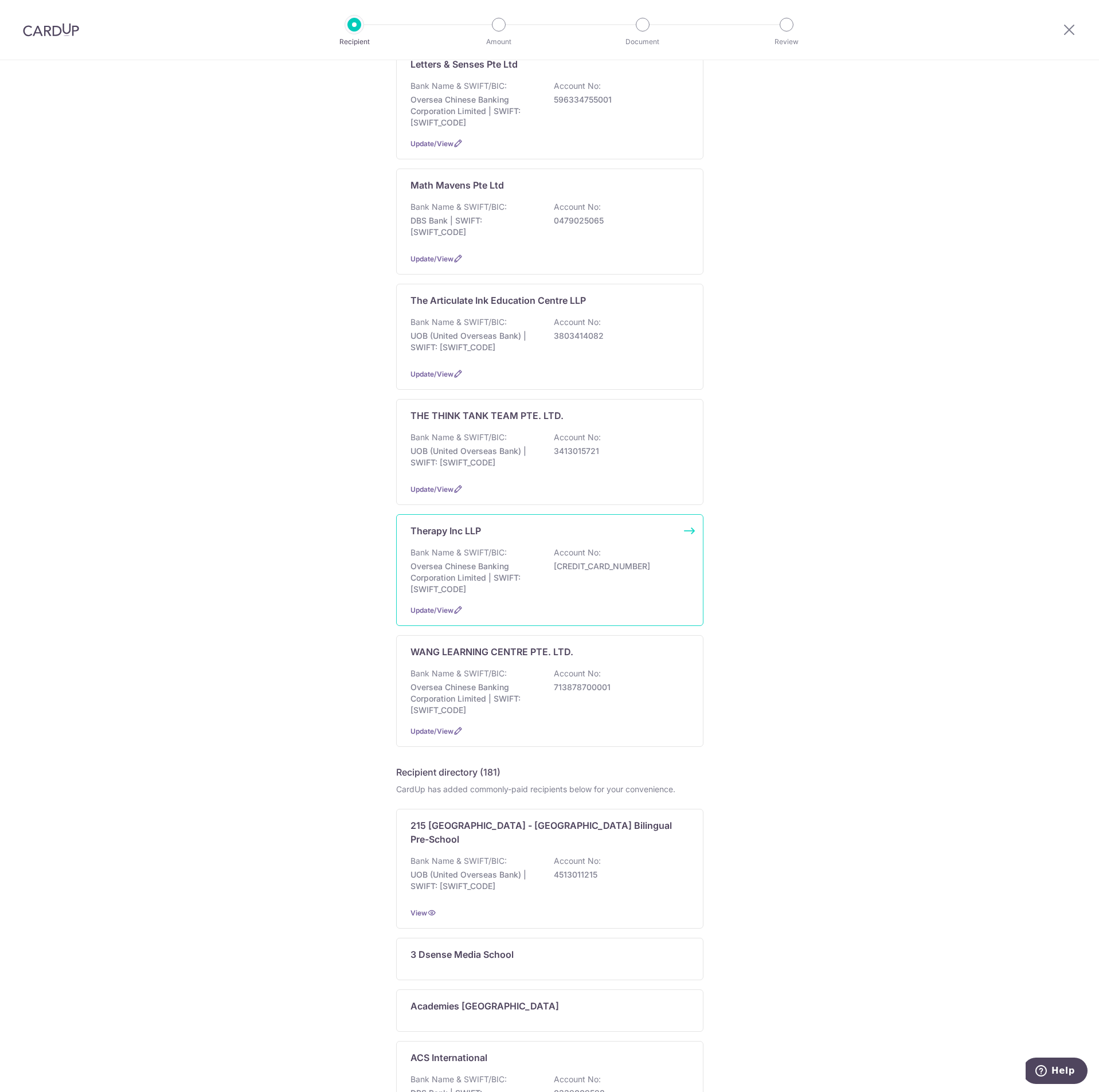
click at [531, 544] on div "Therapy Inc LLP Bank Name & SWIFT/BIC: Oversea Chinese Banking Corporation Limi…" at bounding box center [550, 570] width 308 height 112
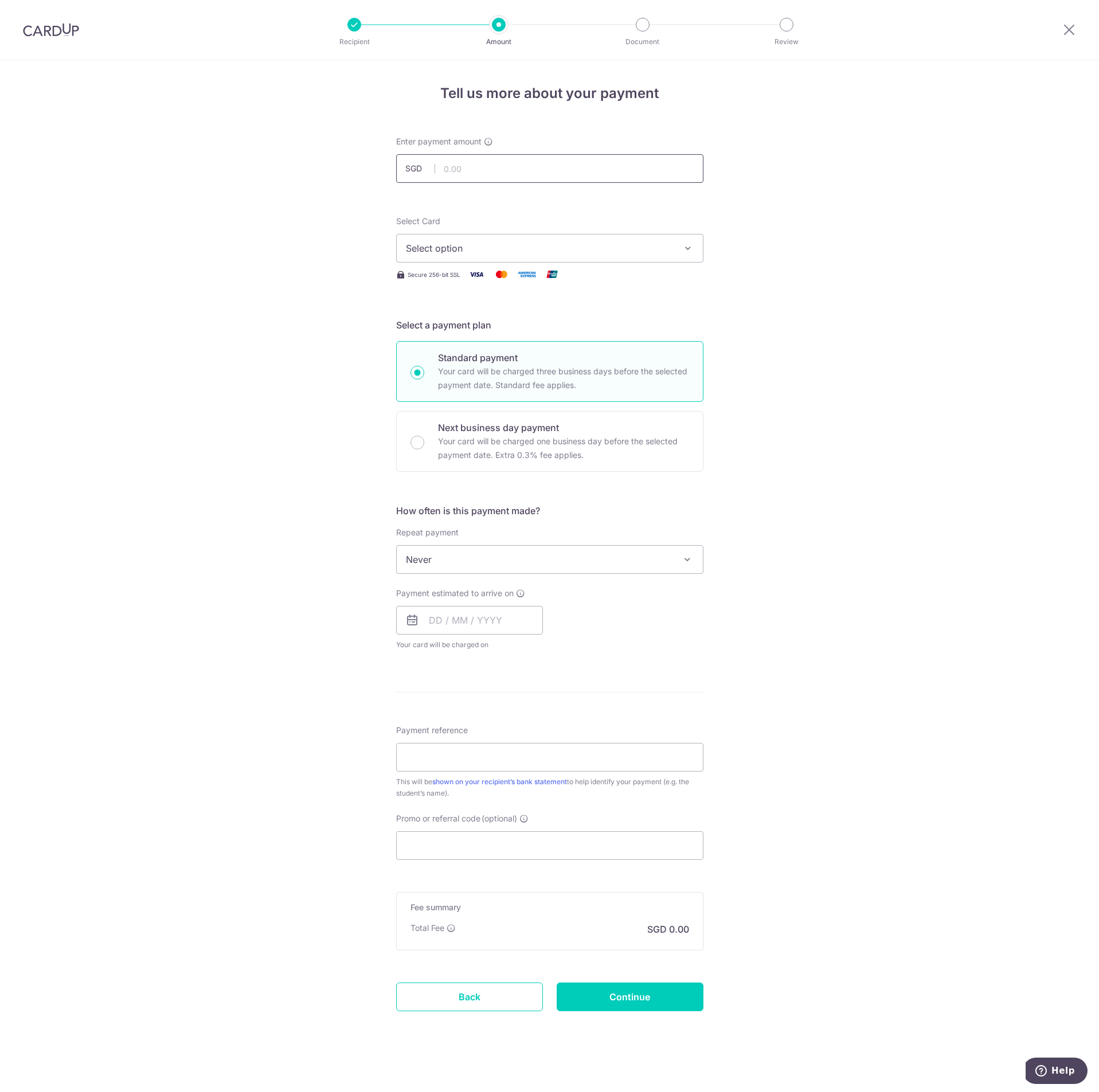
click at [496, 173] on input "text" at bounding box center [550, 168] width 308 height 29
type input "300.00"
click at [476, 615] on input "text" at bounding box center [470, 620] width 147 height 29
click at [408, 696] on table "Sun Mon Tue Wed Thu Fri Sat 1 2 3 4 5 6 7 8 9 10 11 12 13 14 15 16 17 18 19 20 …" at bounding box center [489, 736] width 161 height 138
click at [531, 743] on link "17" at bounding box center [533, 747] width 18 height 18
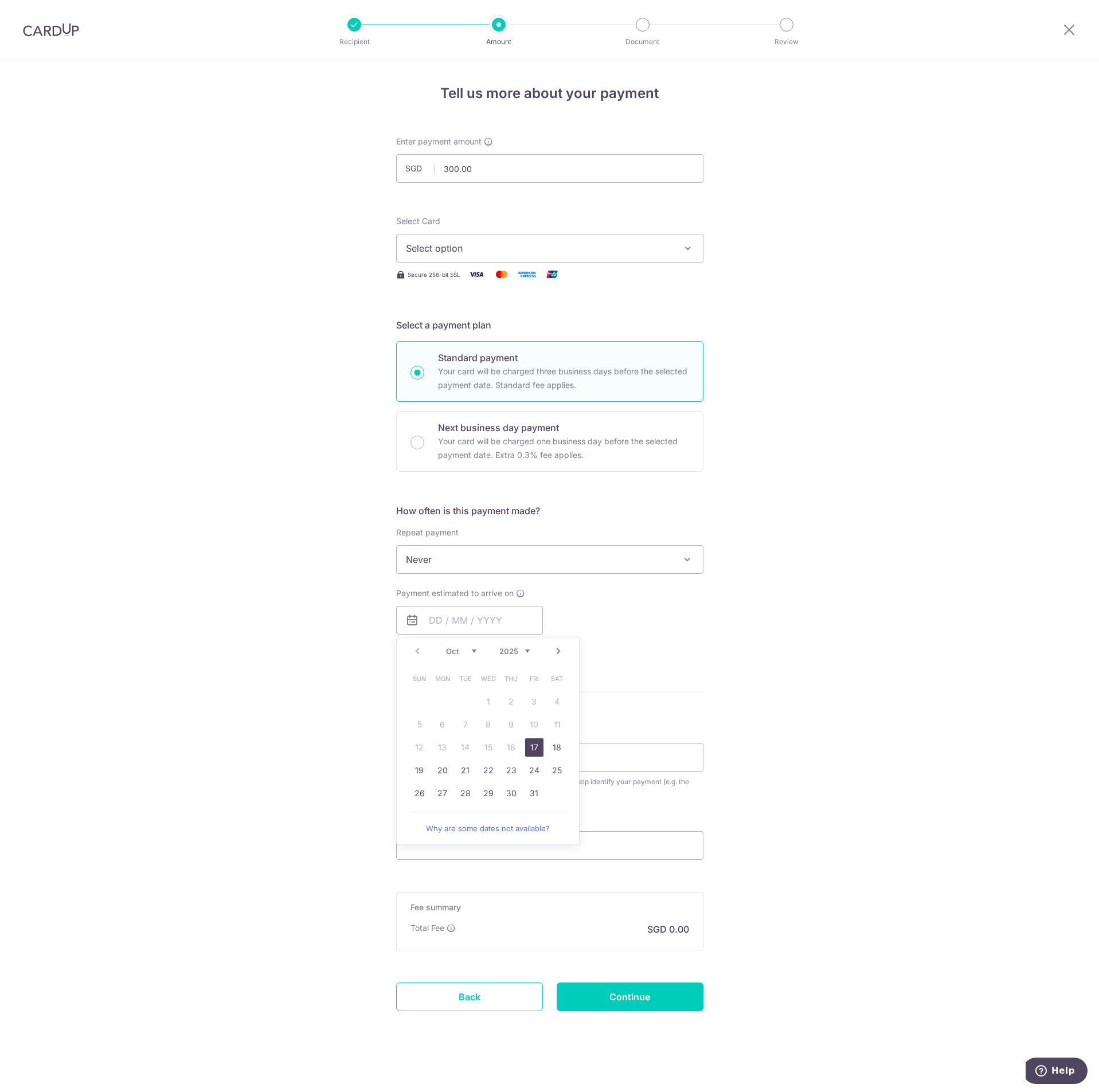
type input "17/10/2025"
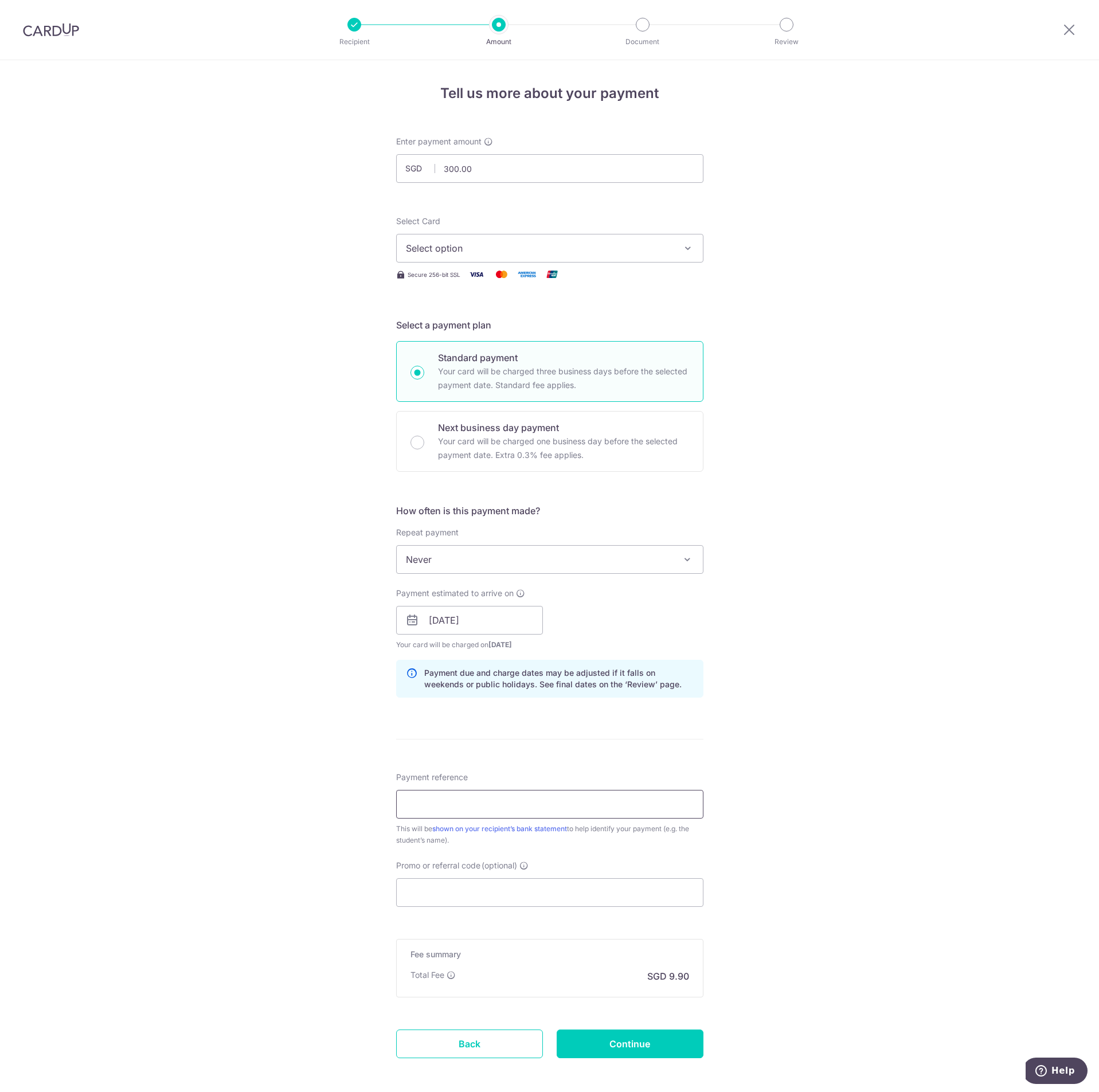
click at [516, 796] on input "Payment reference" at bounding box center [550, 804] width 308 height 29
type input "37312"
click at [482, 893] on input "Promo or referral code (optional)" at bounding box center [550, 893] width 308 height 29
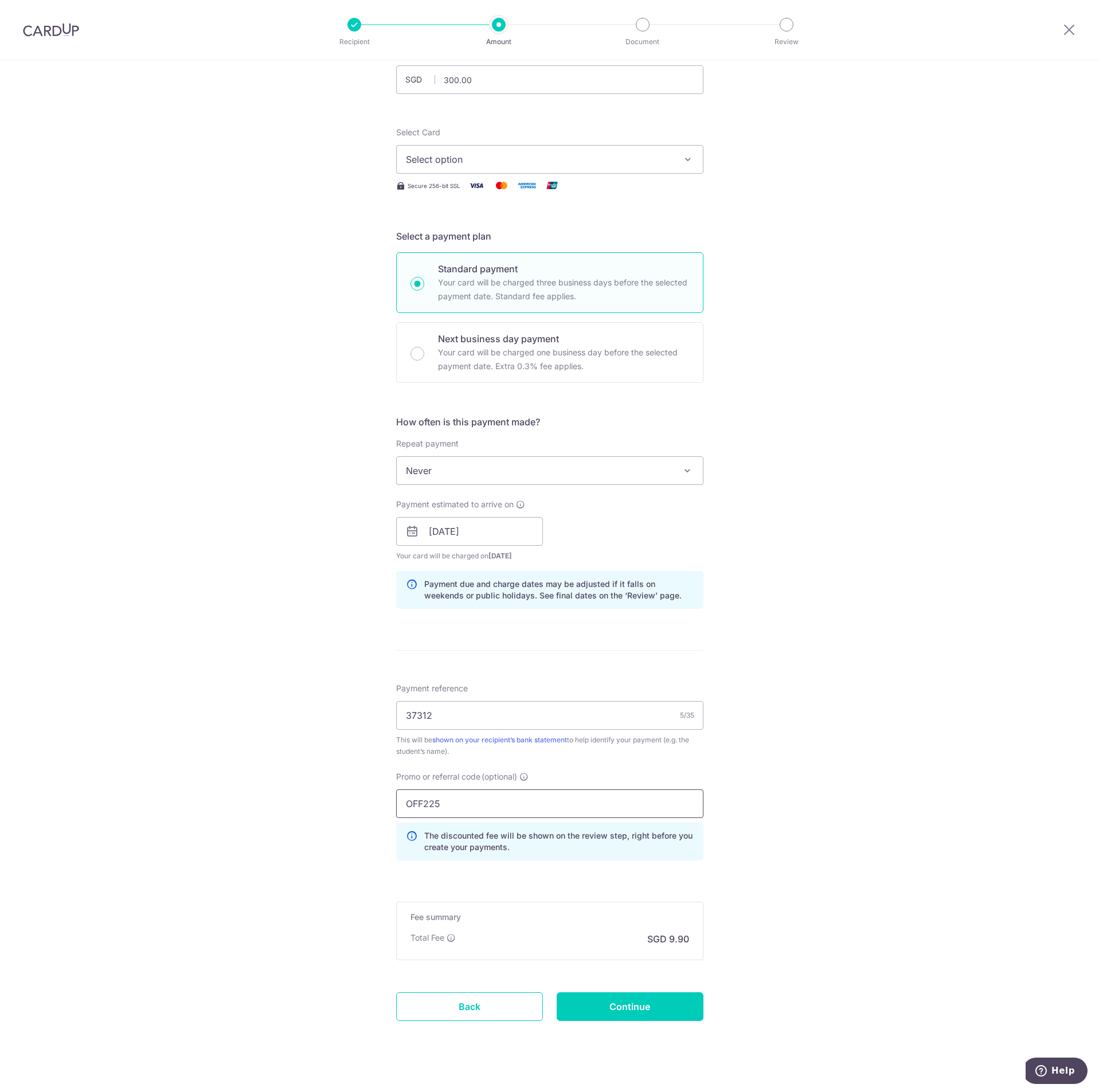
scroll to position [103, 0]
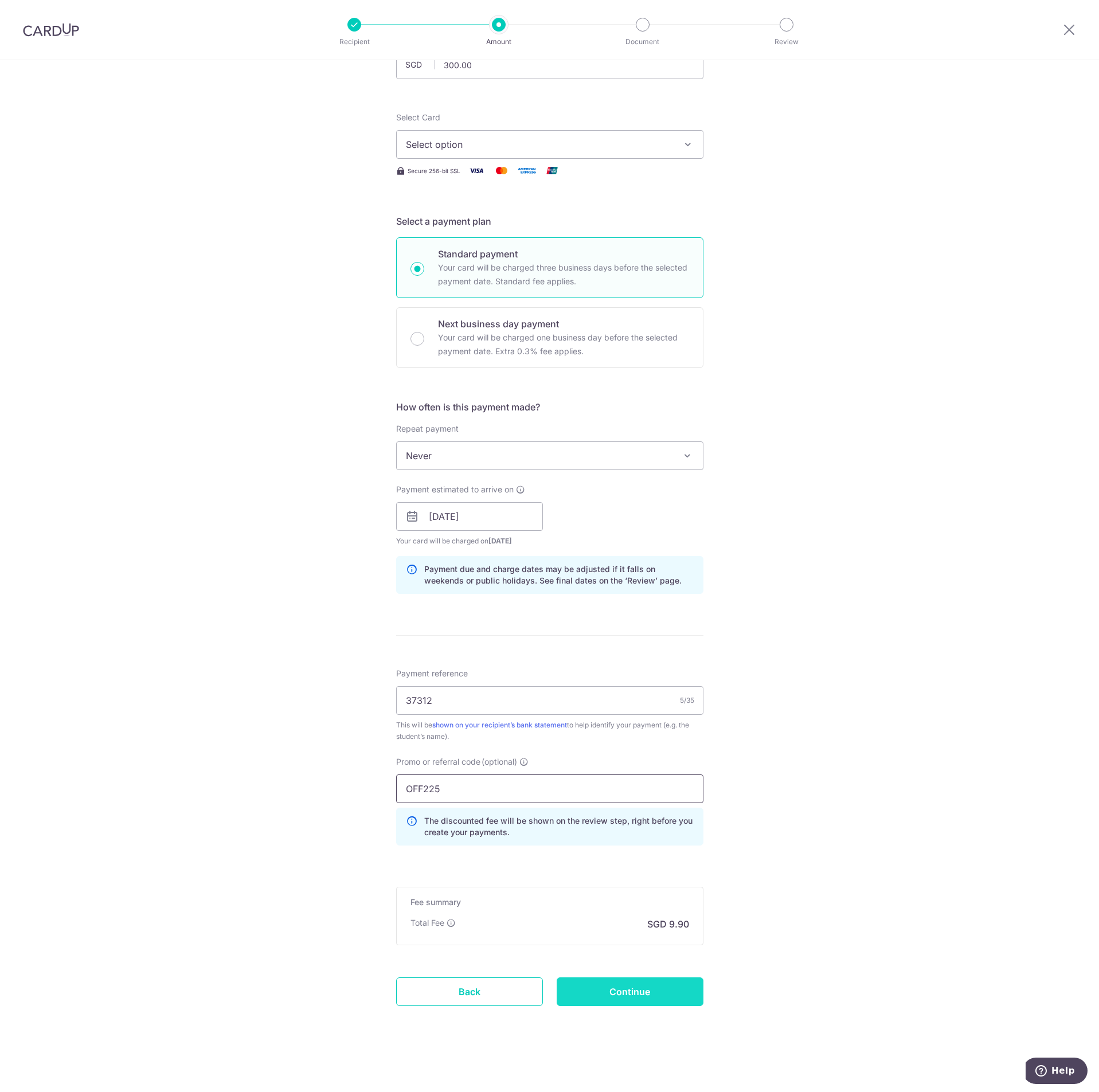
type input "OFF225"
click at [649, 1004] on input "Continue" at bounding box center [630, 992] width 147 height 29
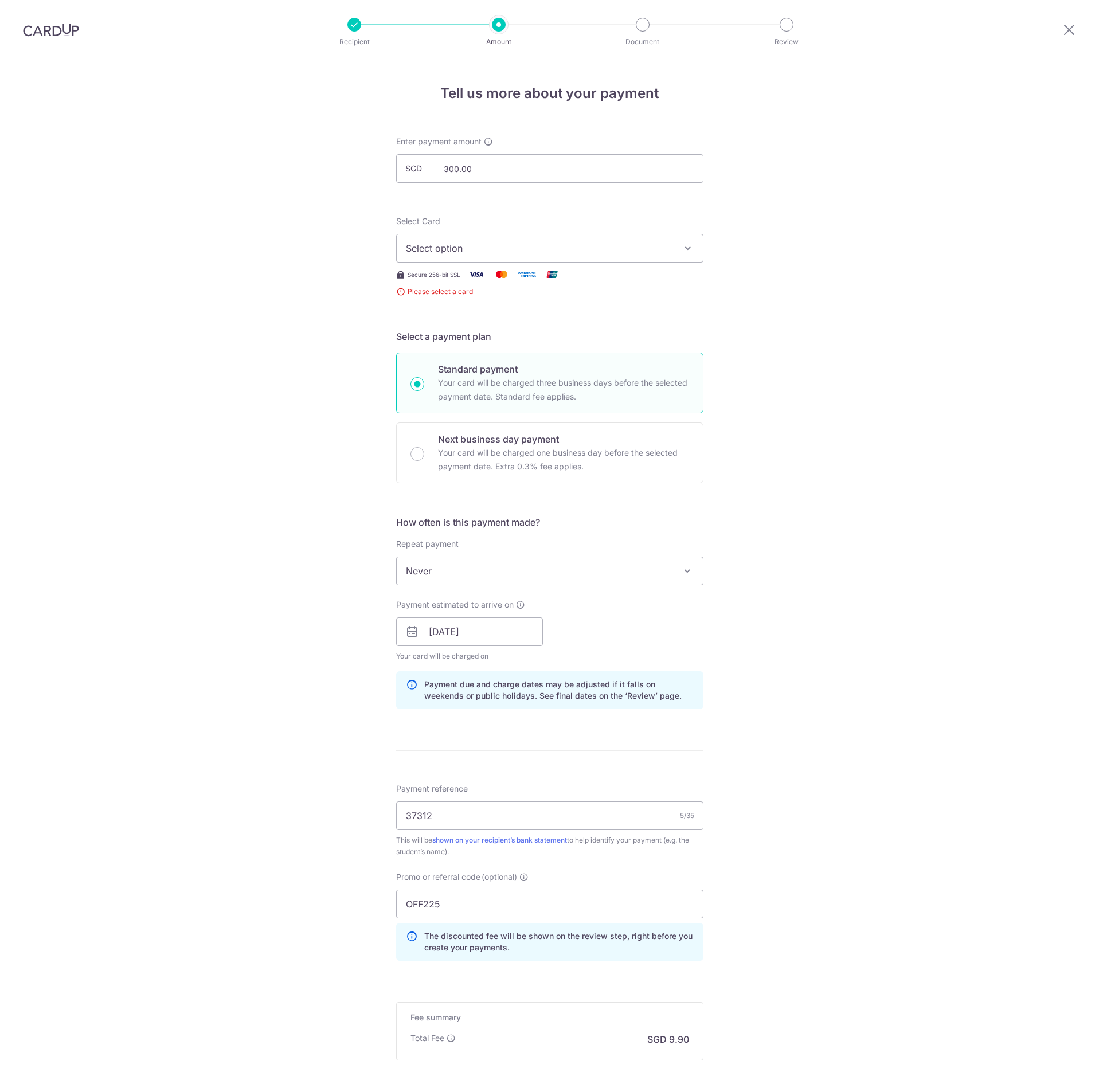
scroll to position [115, 0]
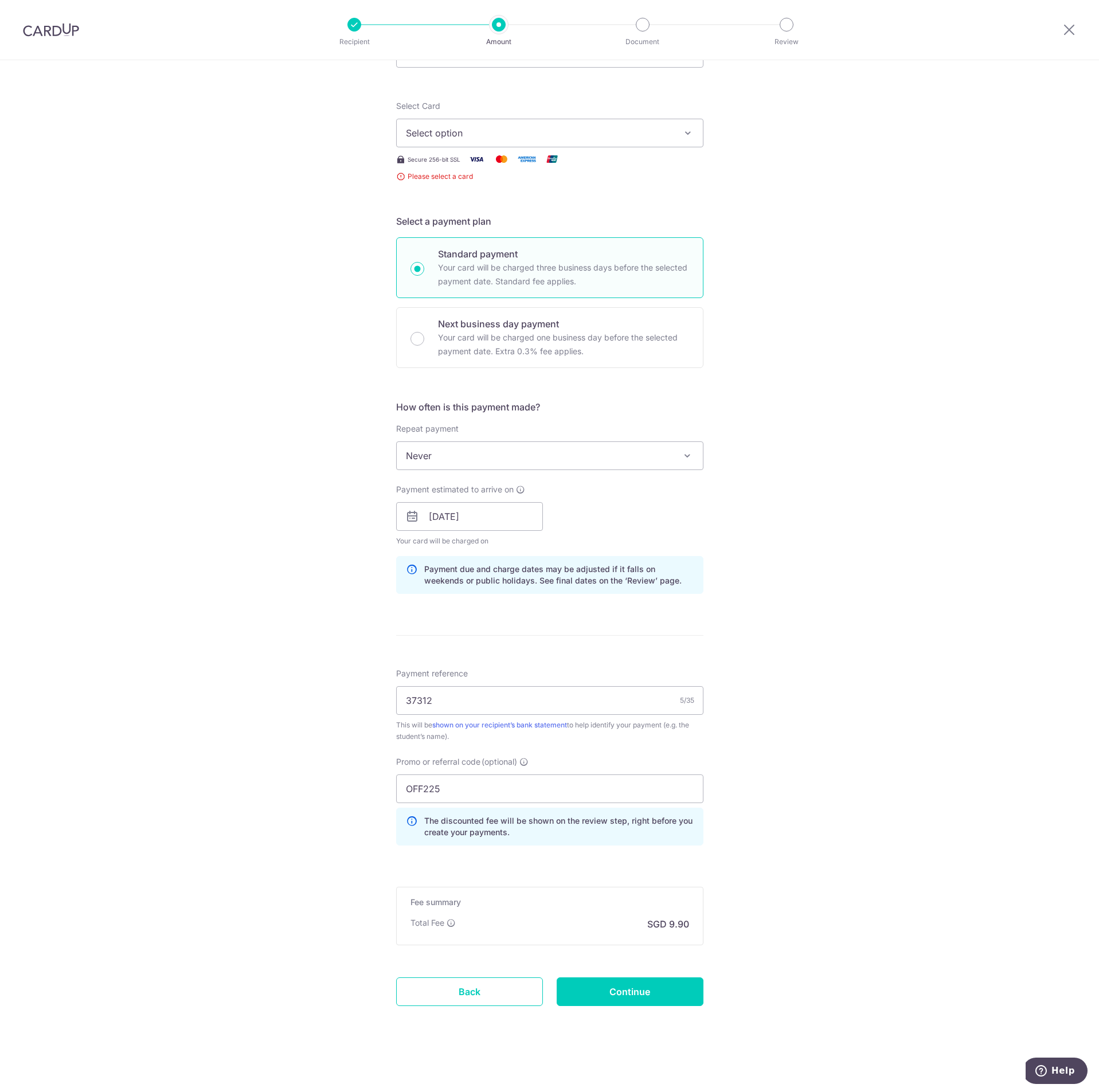
click at [625, 126] on span "Select option" at bounding box center [539, 133] width 267 height 14
click at [591, 236] on span "**** 2942" at bounding box center [550, 243] width 288 height 14
click at [652, 995] on input "Continue" at bounding box center [630, 992] width 147 height 29
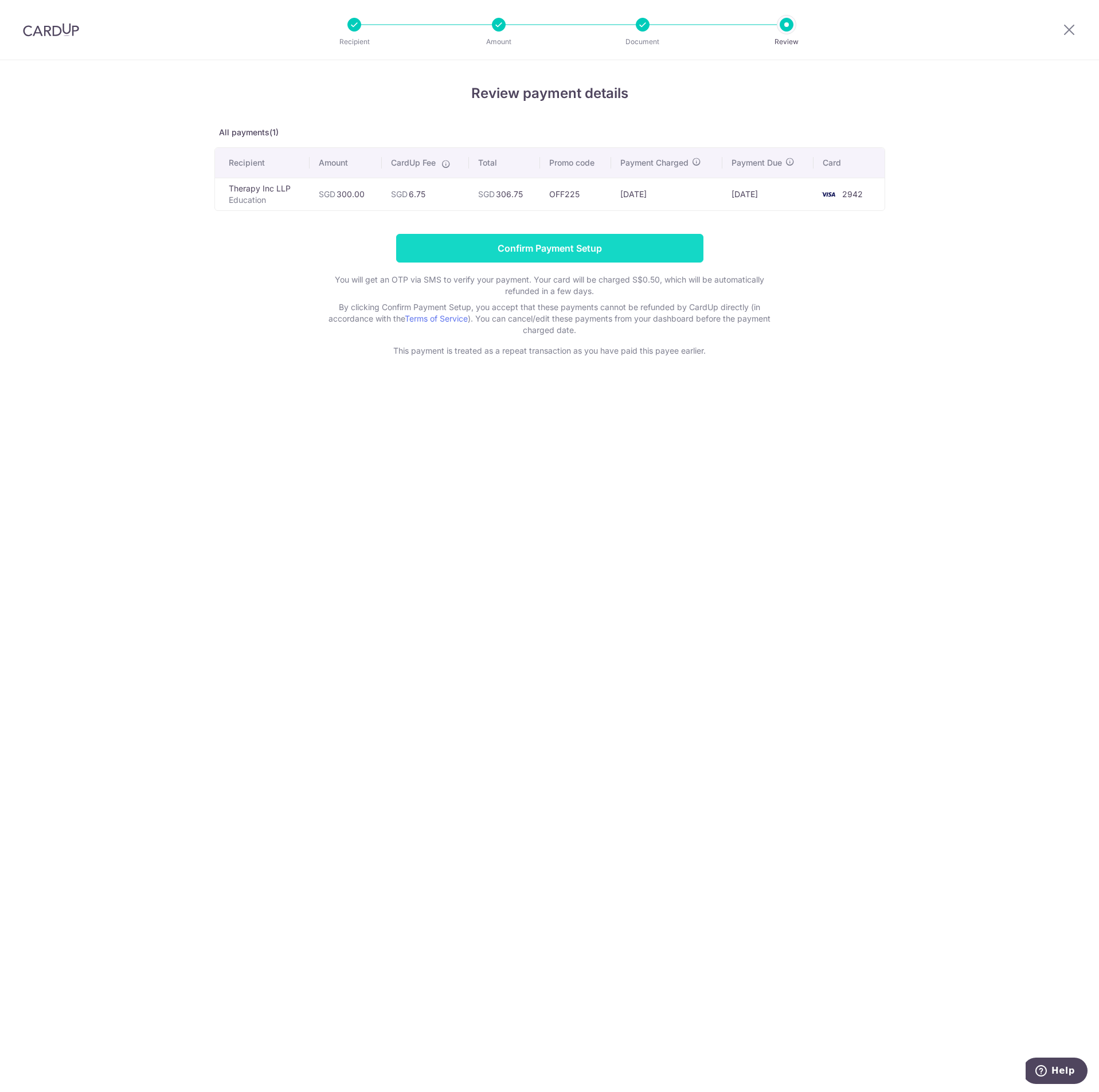
click at [538, 236] on input "Confirm Payment Setup" at bounding box center [550, 249] width 308 height 29
